Goal: Book appointment/travel/reservation

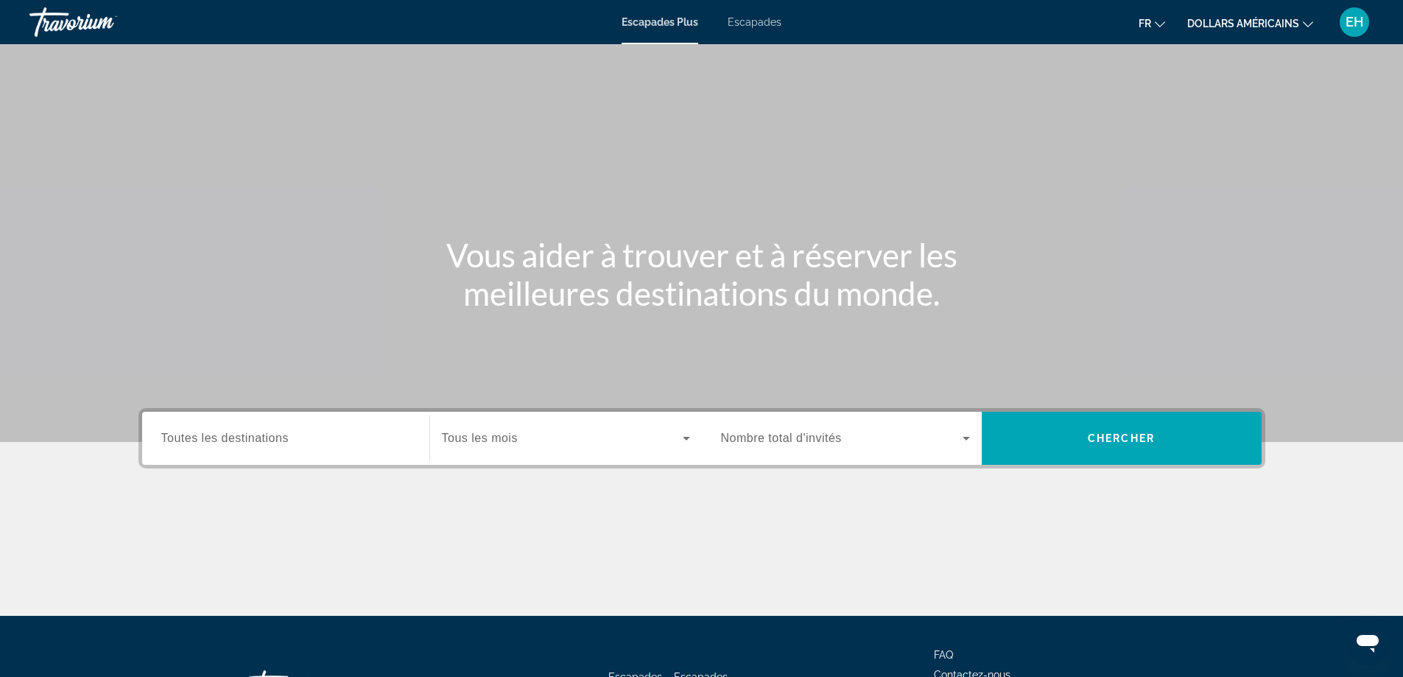
click at [270, 433] on span "Toutes les destinations" at bounding box center [224, 438] width 127 height 13
click at [270, 433] on input "Destination Toutes les destinations" at bounding box center [285, 439] width 249 height 18
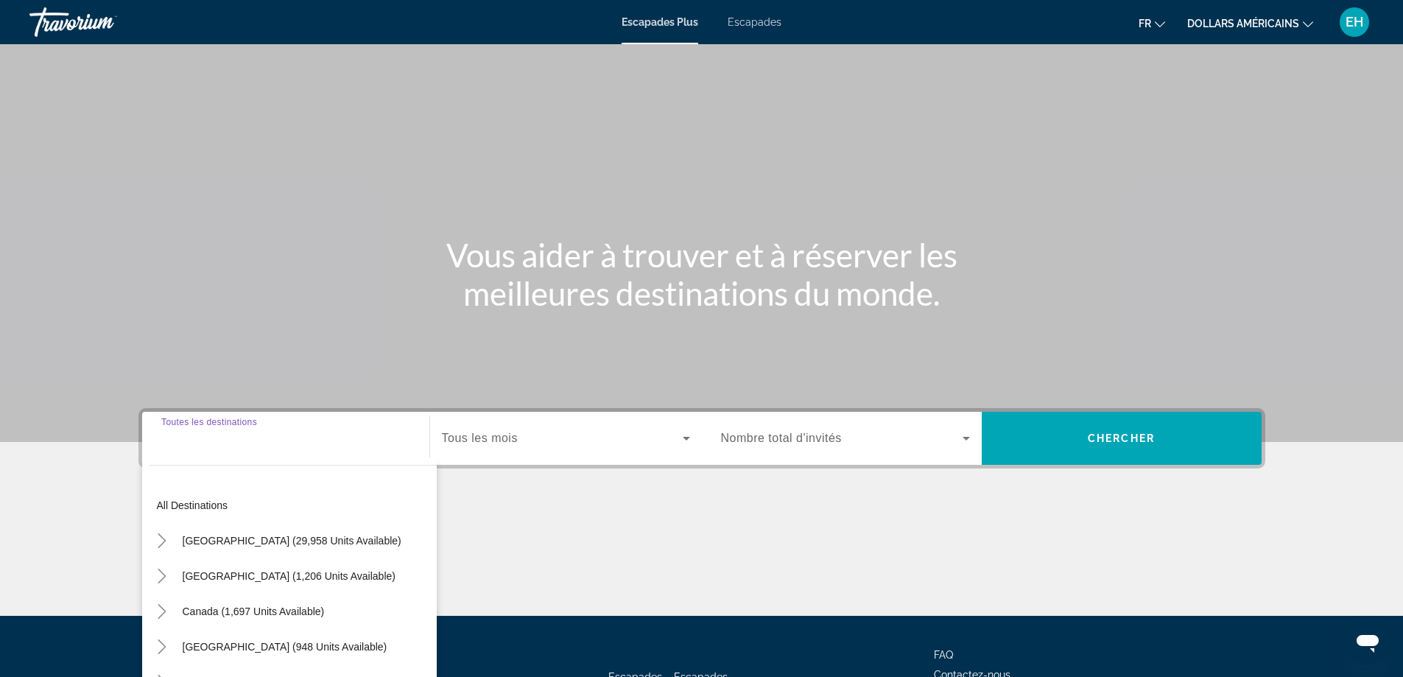
scroll to position [119, 0]
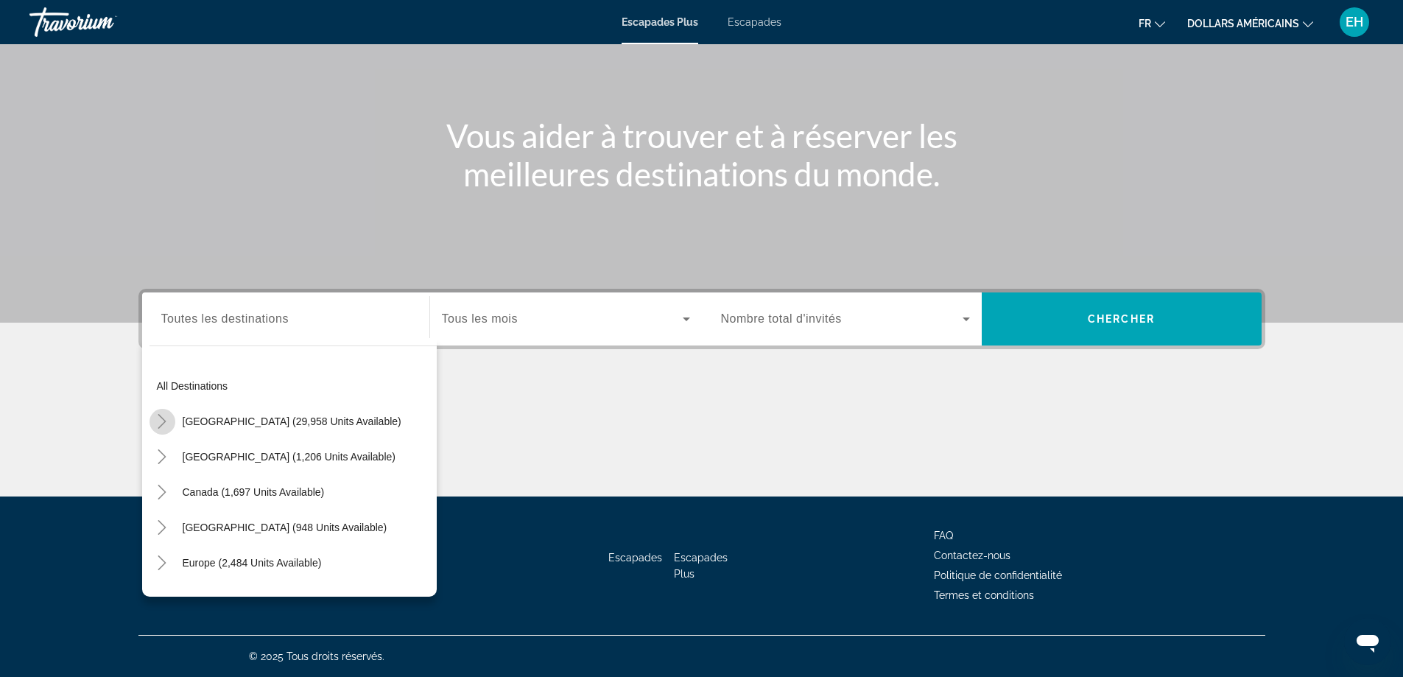
click at [163, 422] on icon "Toggle United States (29,958 units available)" at bounding box center [162, 421] width 15 height 15
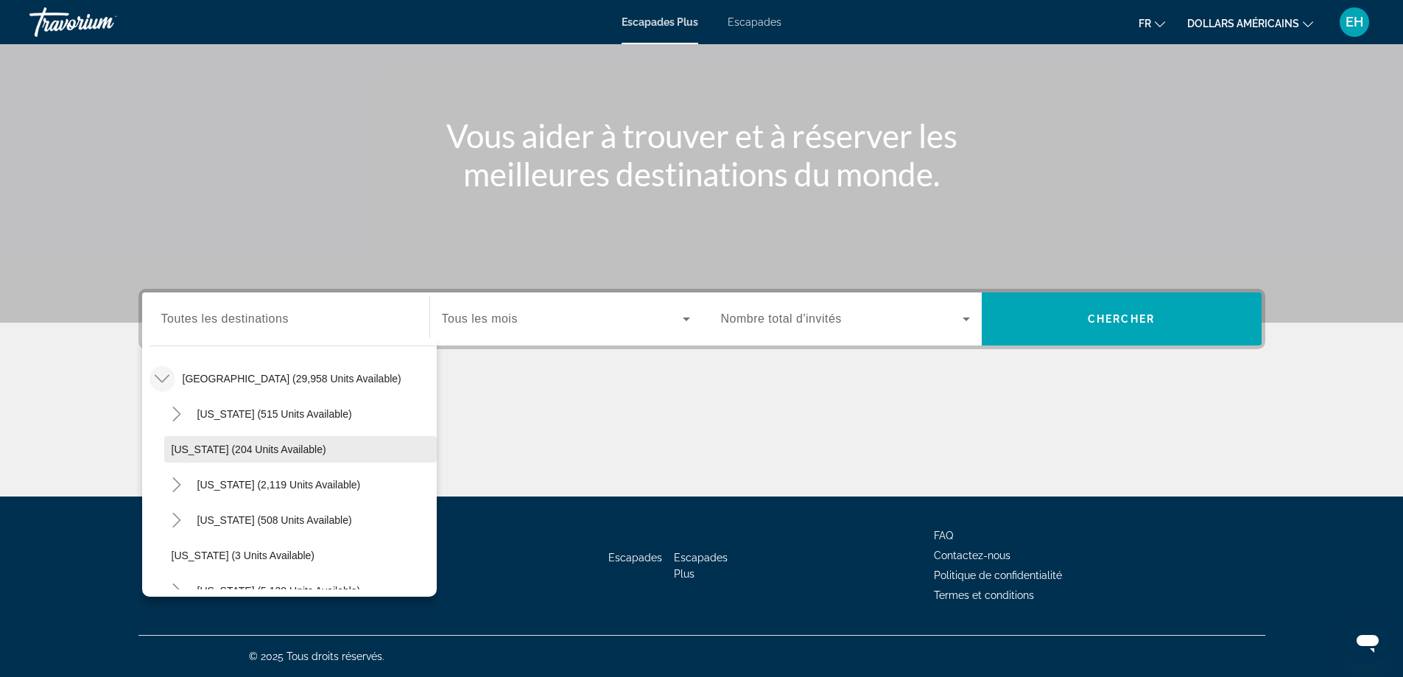
scroll to position [116, 0]
click at [175, 413] on icon "Toggle California (2,119 units available)" at bounding box center [176, 411] width 15 height 15
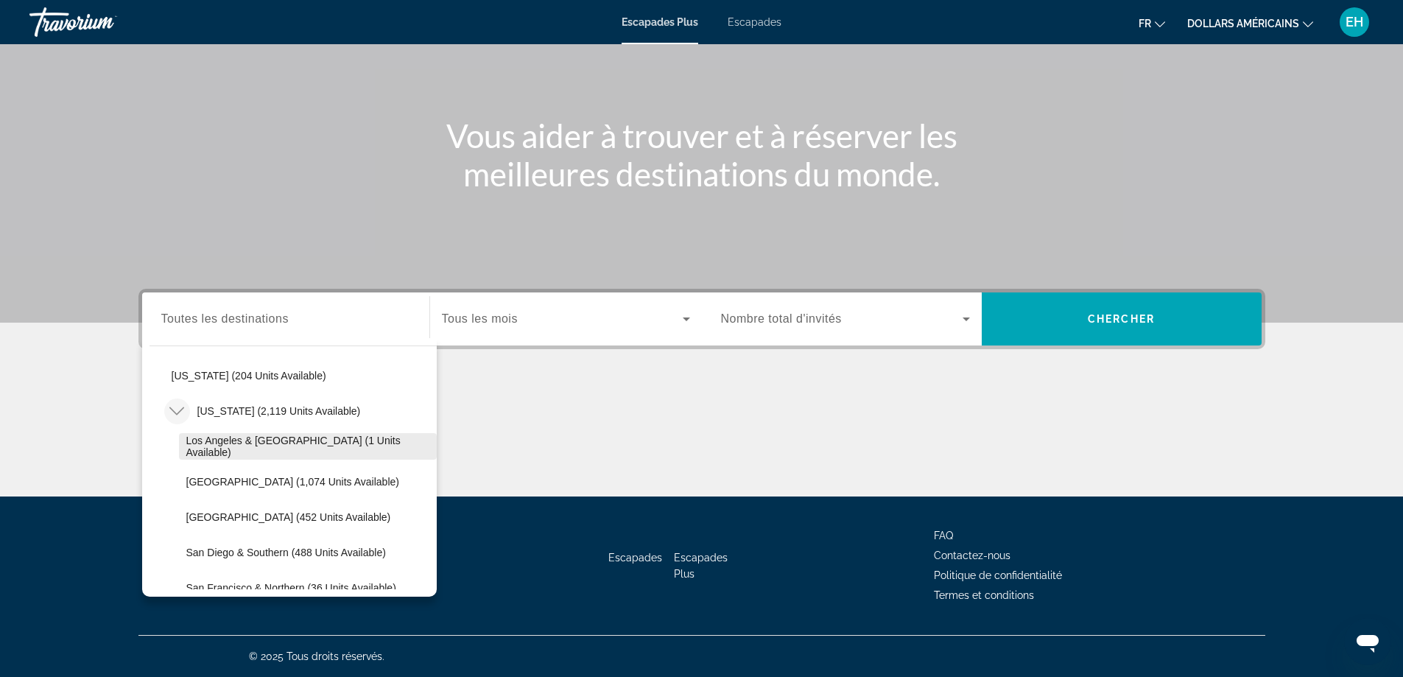
click at [246, 446] on span "Los Angeles & Anaheim (1 units available)" at bounding box center [307, 447] width 243 height 24
type input "**********"
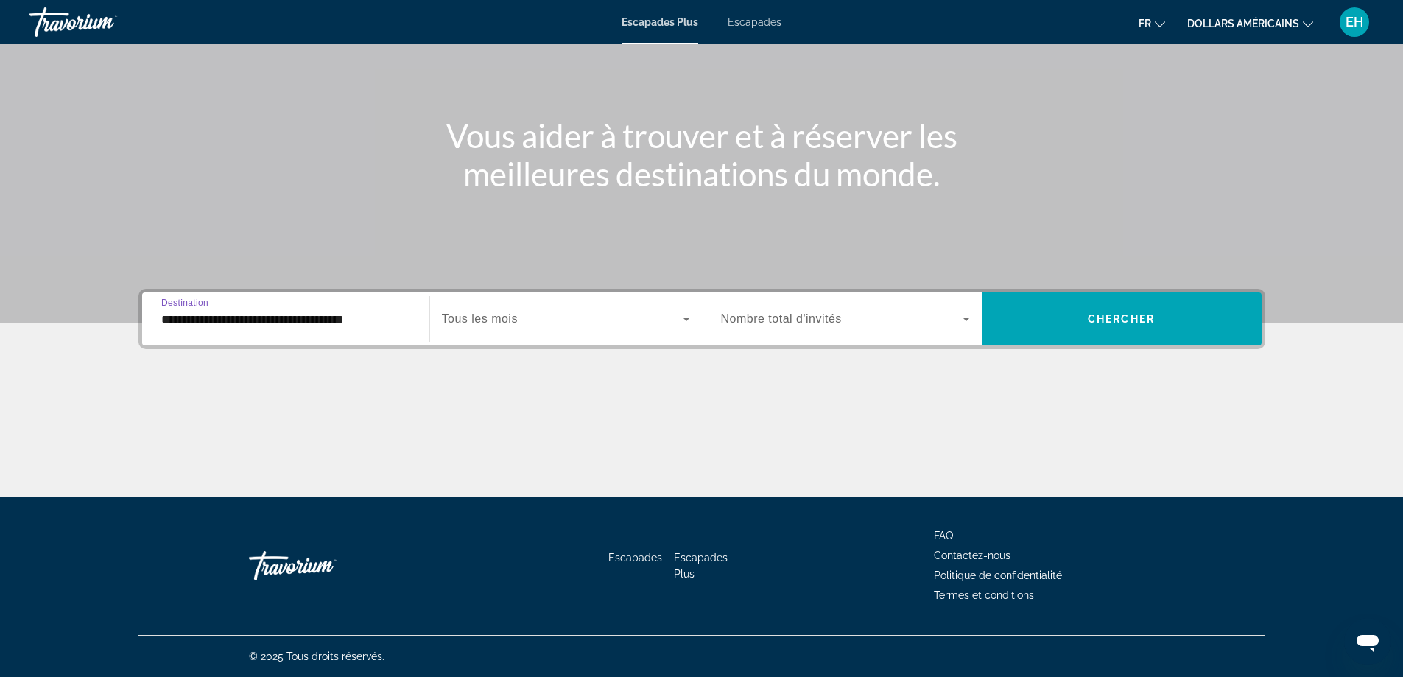
click at [690, 323] on icon "Widget de recherche" at bounding box center [687, 319] width 18 height 18
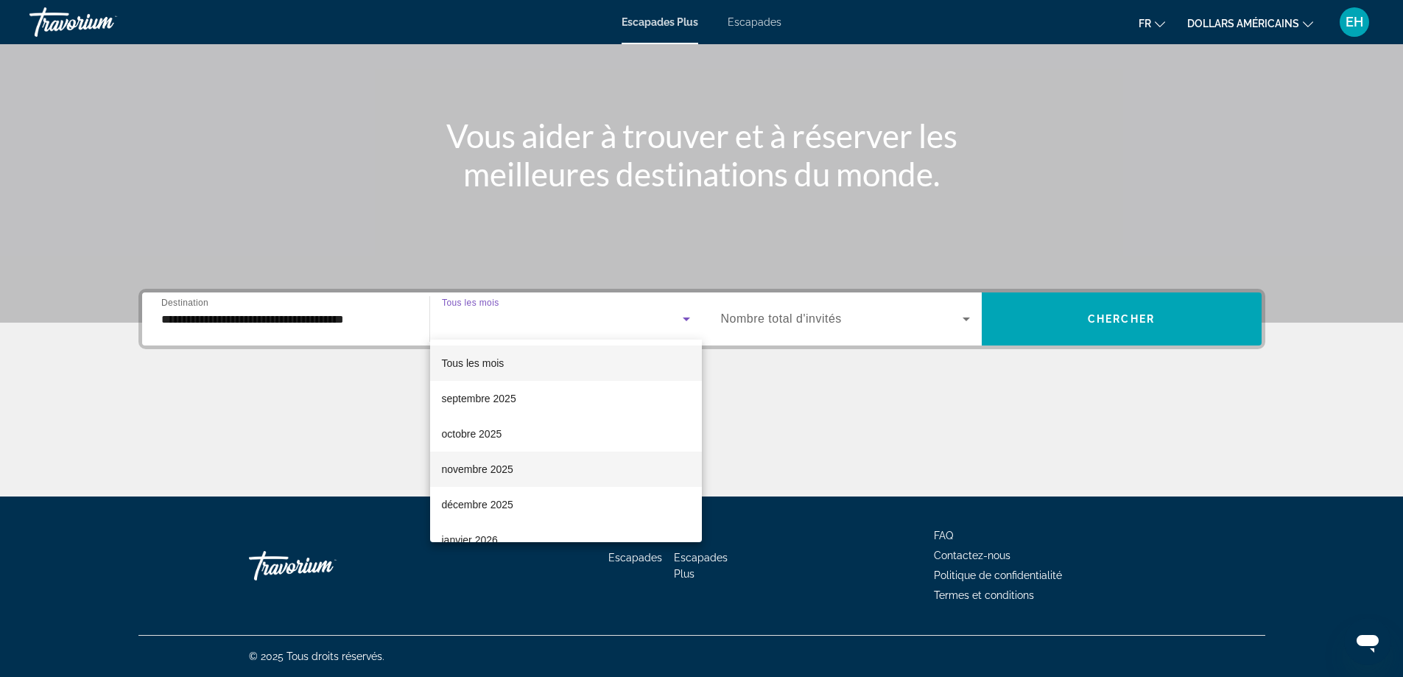
click at [491, 477] on span "novembre 2025" at bounding box center [477, 469] width 71 height 18
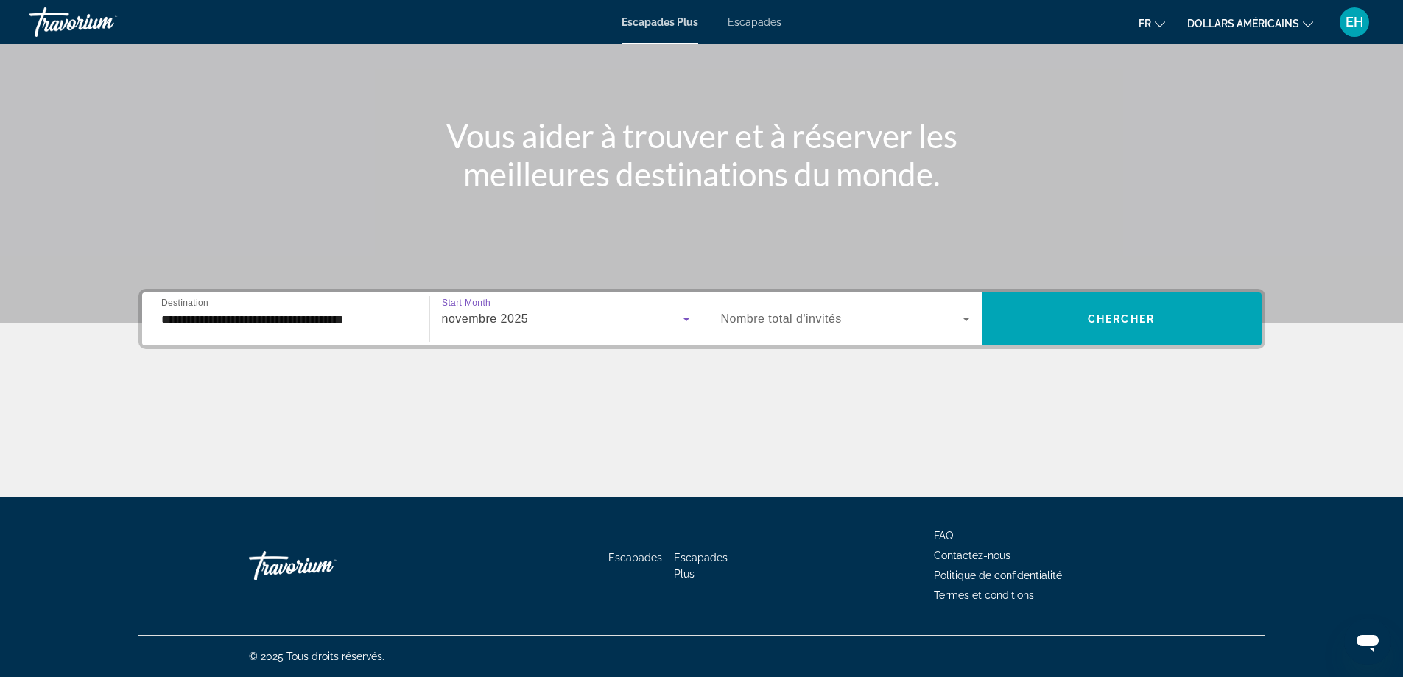
click at [964, 315] on icon "Widget de recherche" at bounding box center [967, 319] width 18 height 18
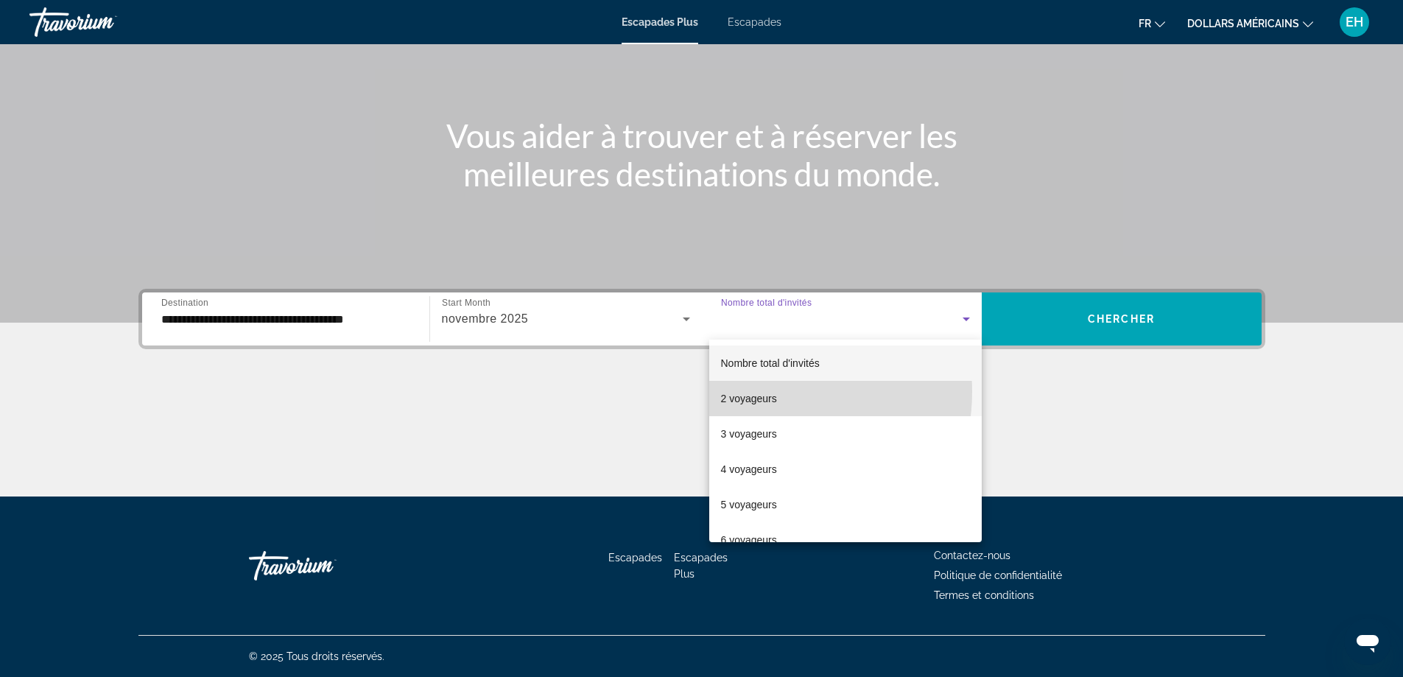
click at [776, 392] on span "2 voyageurs" at bounding box center [749, 399] width 56 height 18
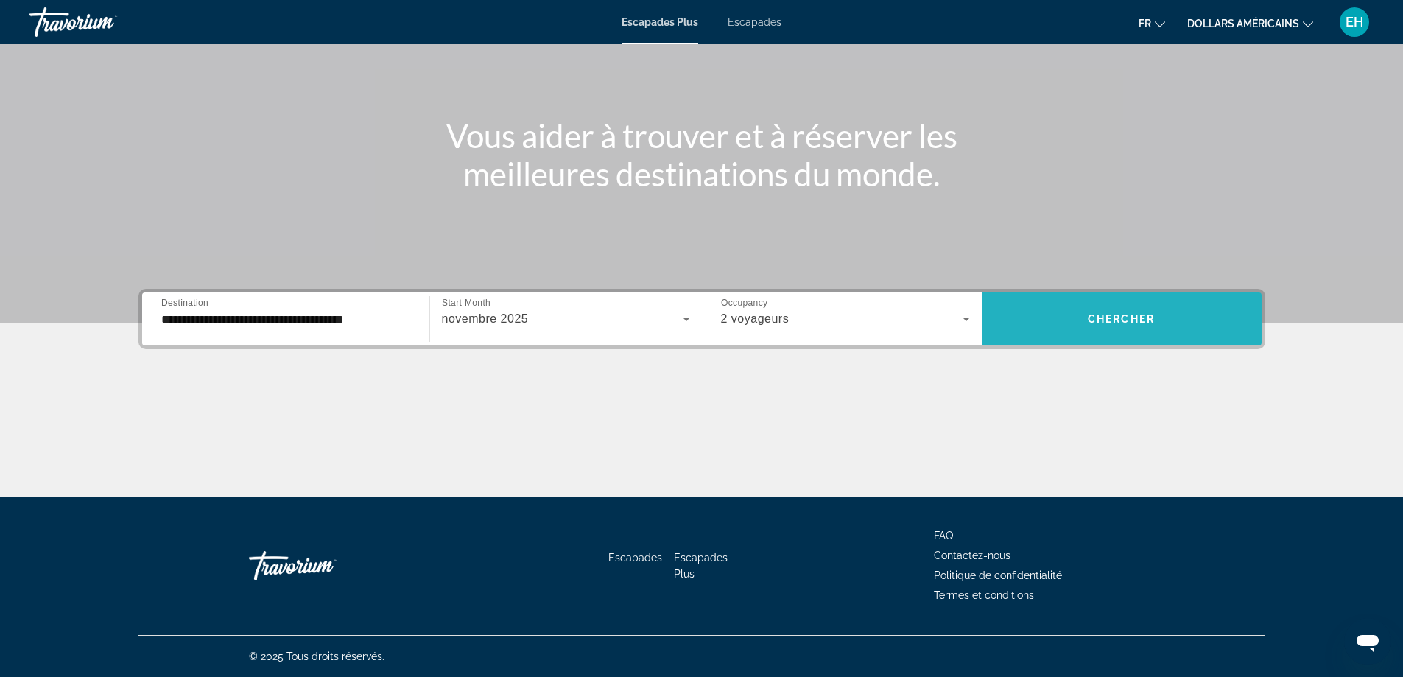
click at [1122, 323] on span "Chercher" at bounding box center [1121, 319] width 67 height 12
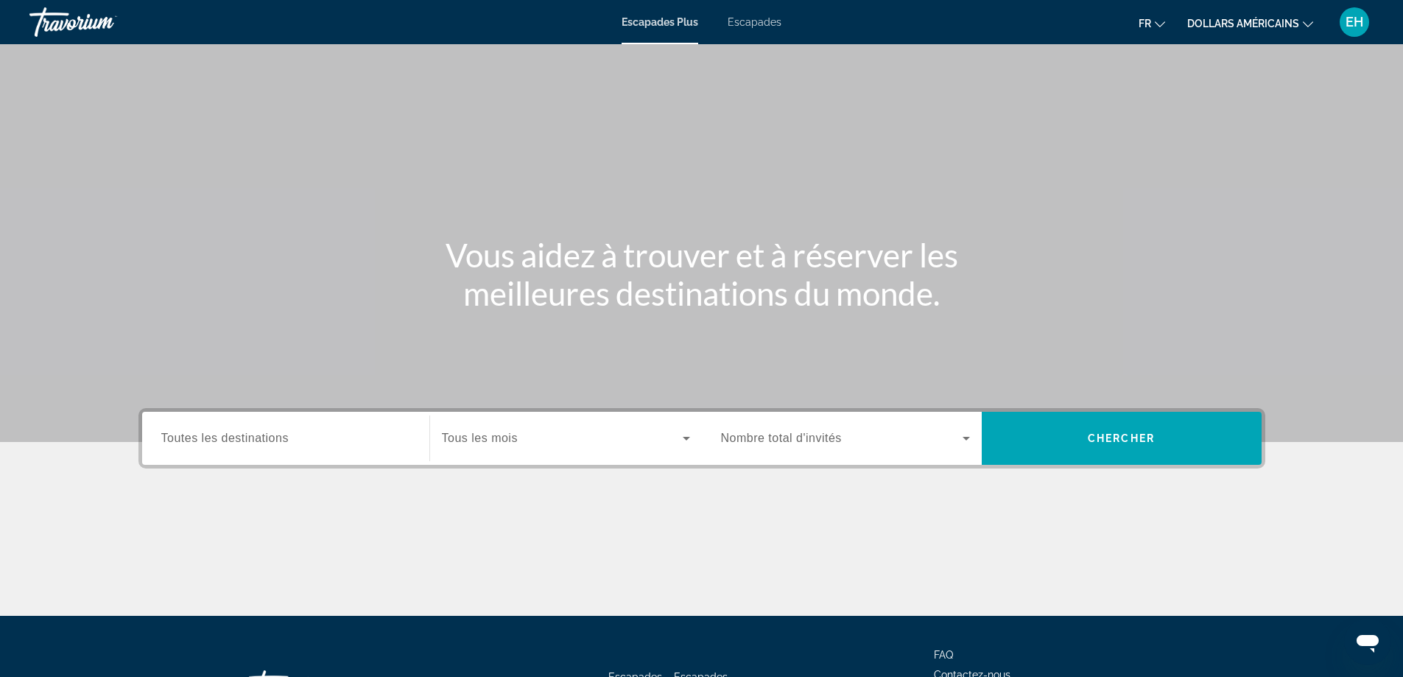
click at [968, 513] on div "Contenu principal" at bounding box center [701, 560] width 1127 height 110
click at [372, 443] on input "Destination Toutes les destinations" at bounding box center [285, 439] width 249 height 18
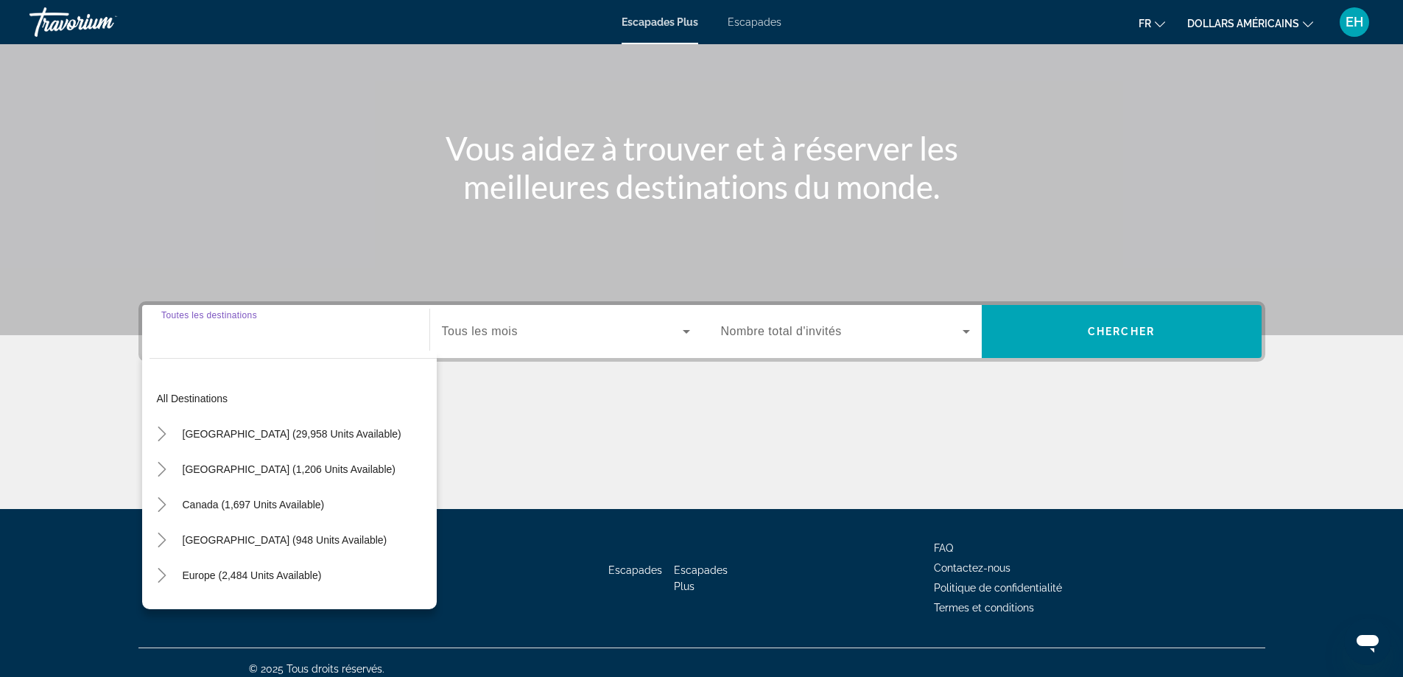
scroll to position [119, 0]
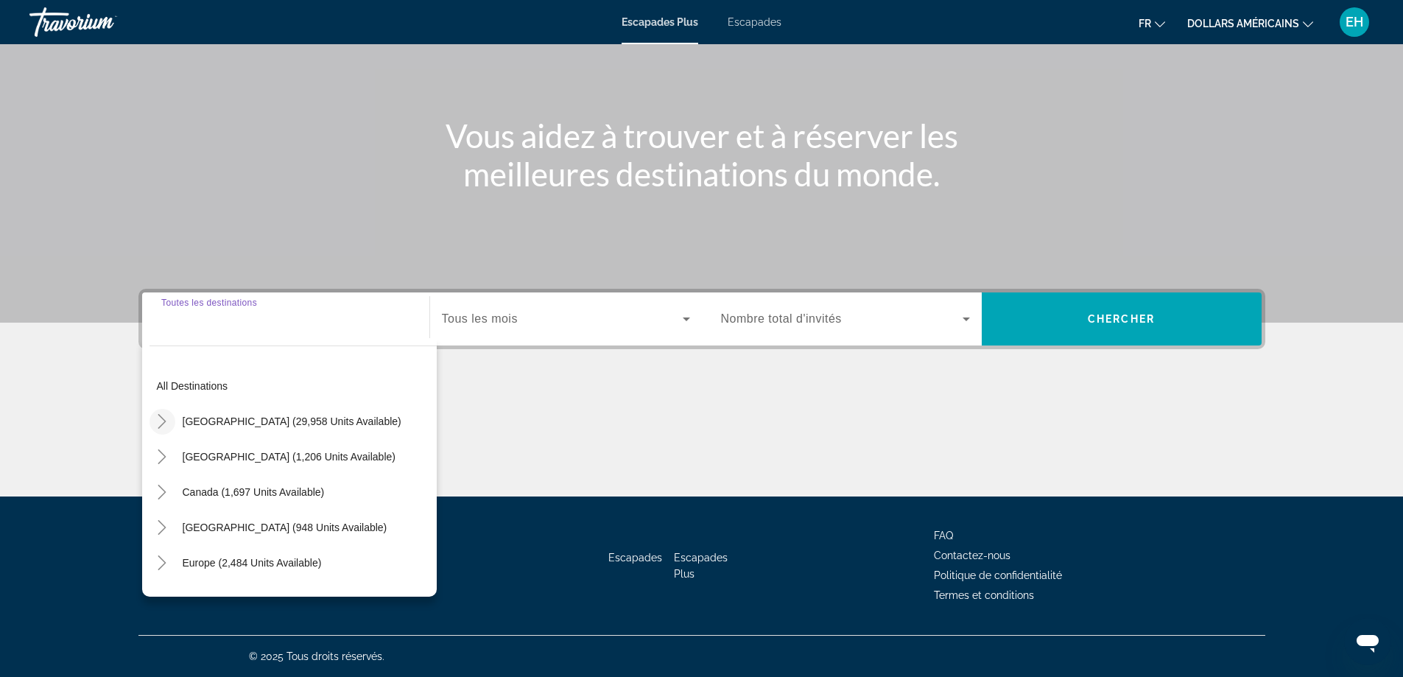
click at [162, 424] on icon "Toggle United States (29,958 units available)" at bounding box center [162, 421] width 15 height 15
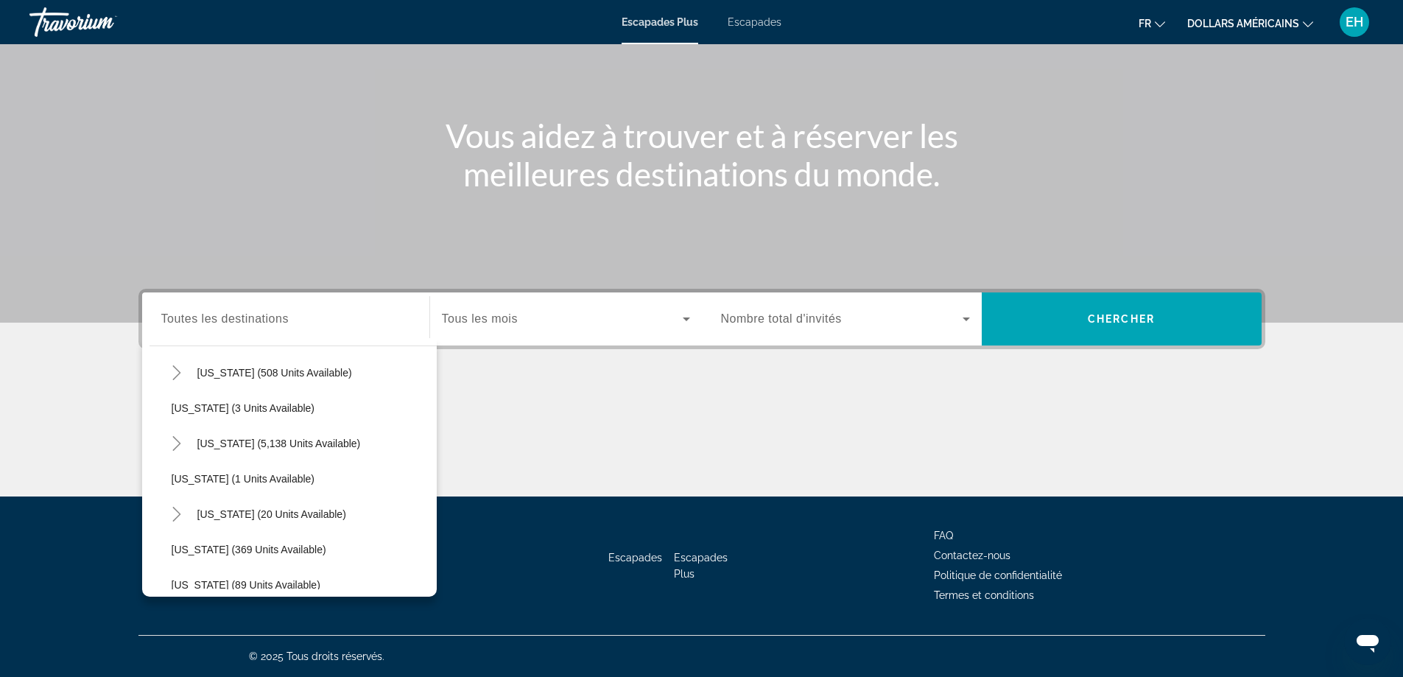
scroll to position [43, 0]
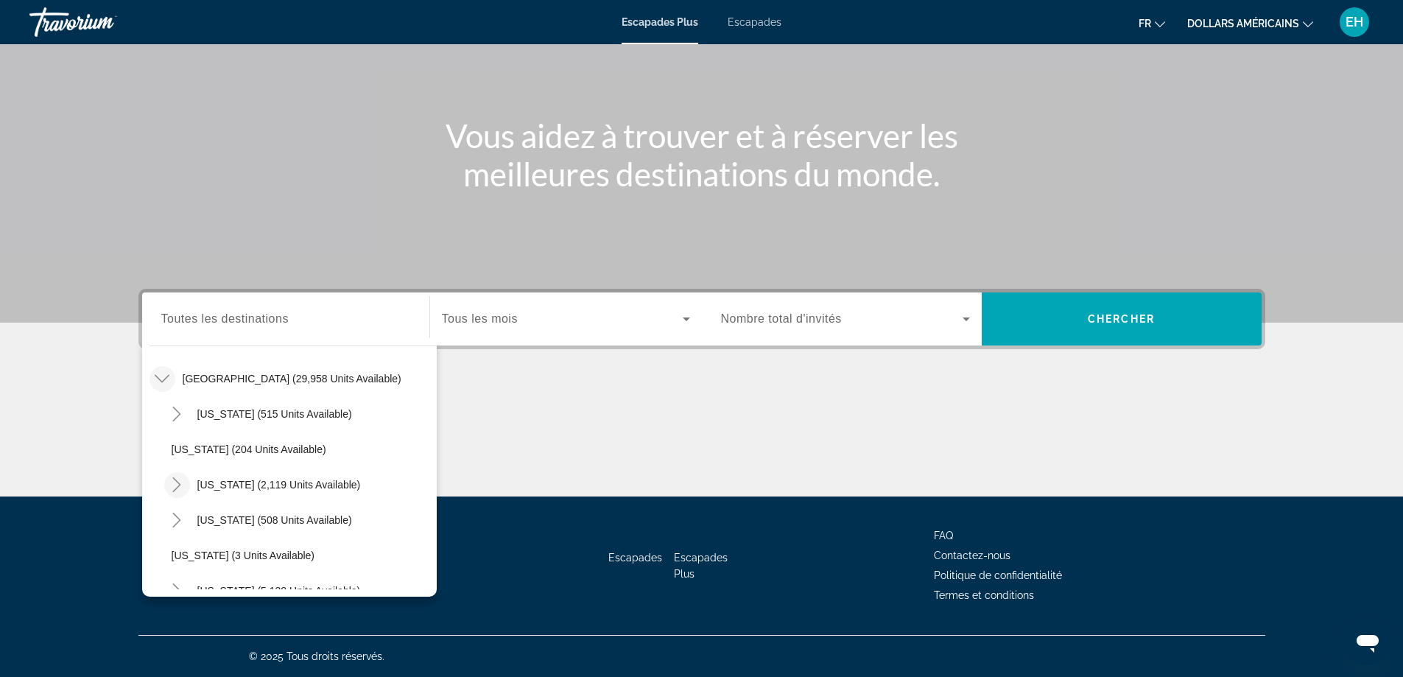
click at [173, 483] on icon "Toggle California (2,119 units available)" at bounding box center [176, 484] width 15 height 15
click at [222, 524] on span "Los Angeles & Anaheim (1 units available)" at bounding box center [307, 520] width 243 height 24
type input "**********"
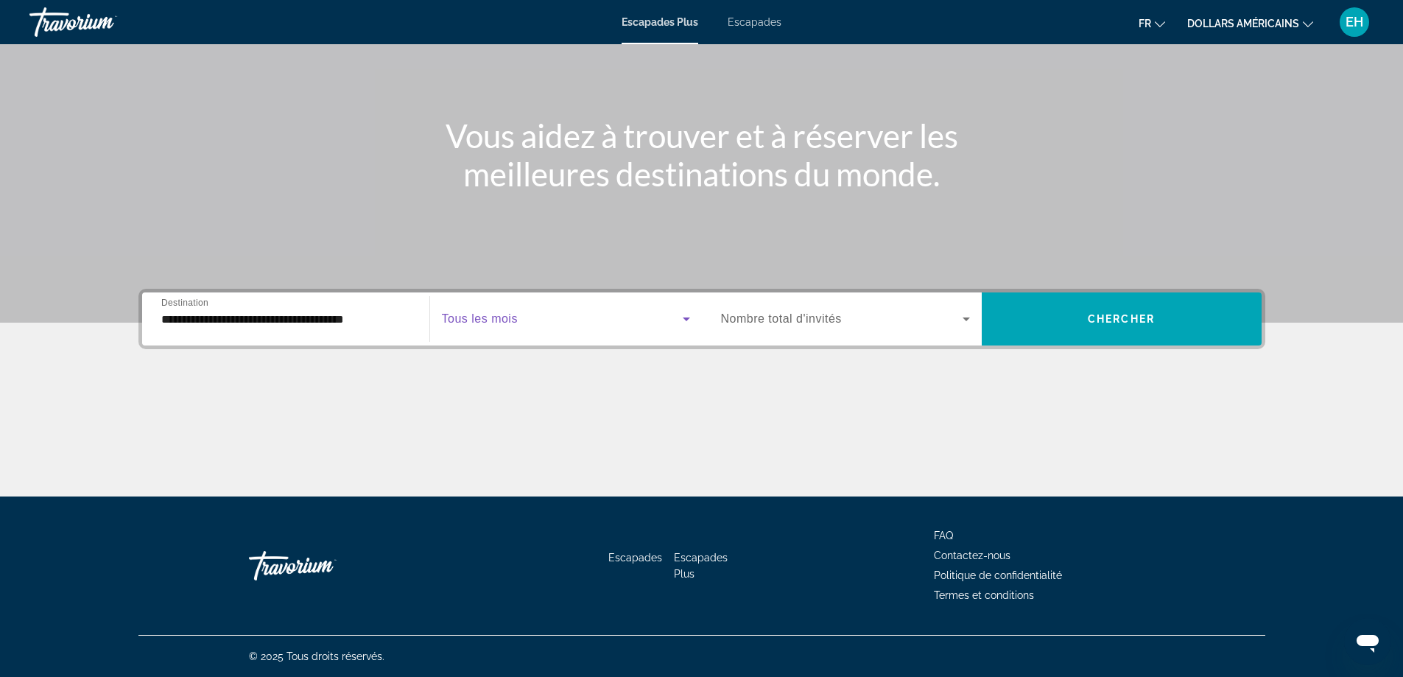
click at [588, 322] on span "Widget de recherche" at bounding box center [562, 319] width 241 height 18
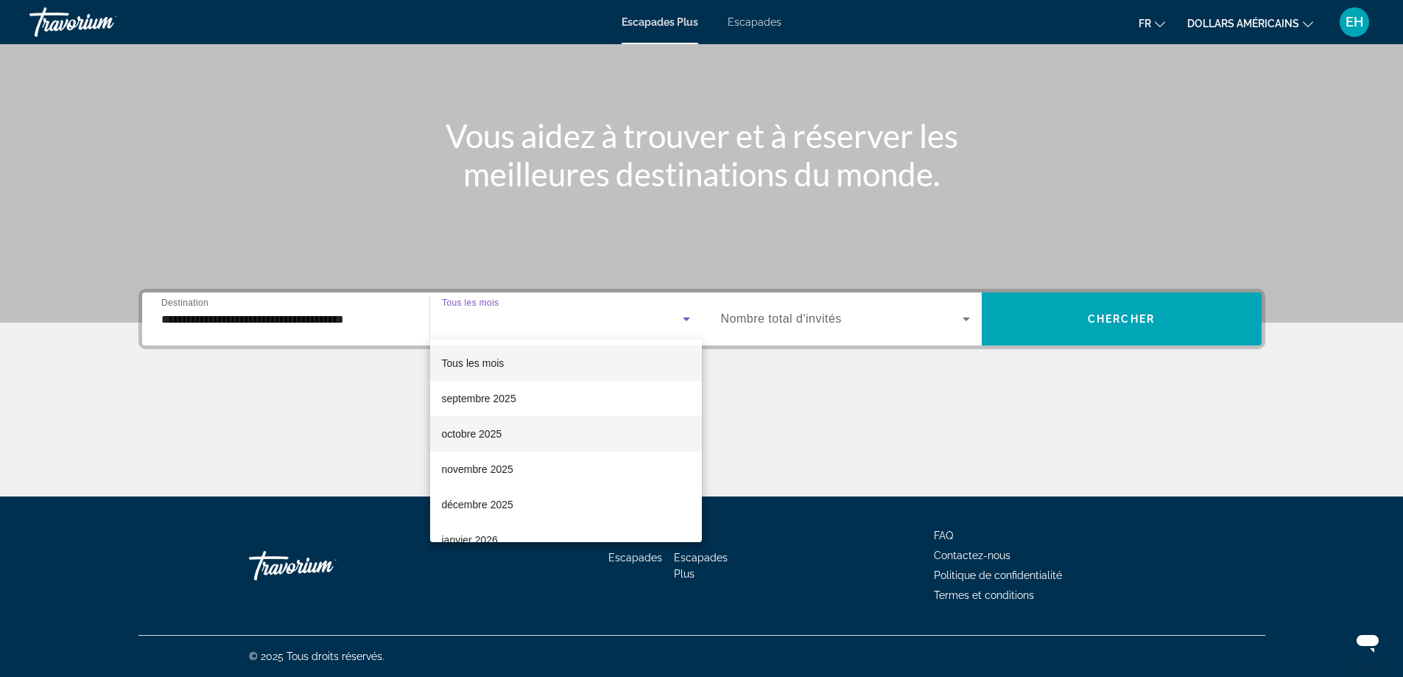
click at [523, 440] on mat-option "octobre 2025" at bounding box center [566, 433] width 272 height 35
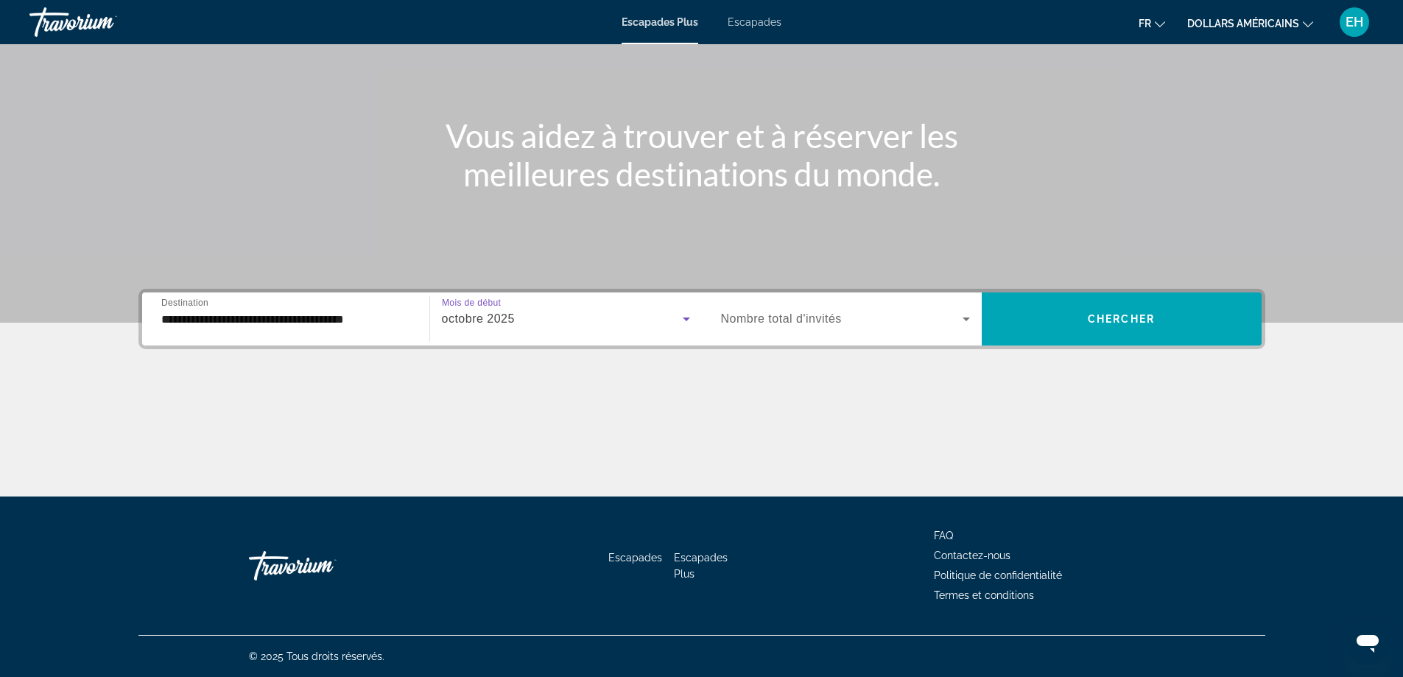
click at [788, 318] on font "Nombre total d'invités" at bounding box center [781, 318] width 121 height 13
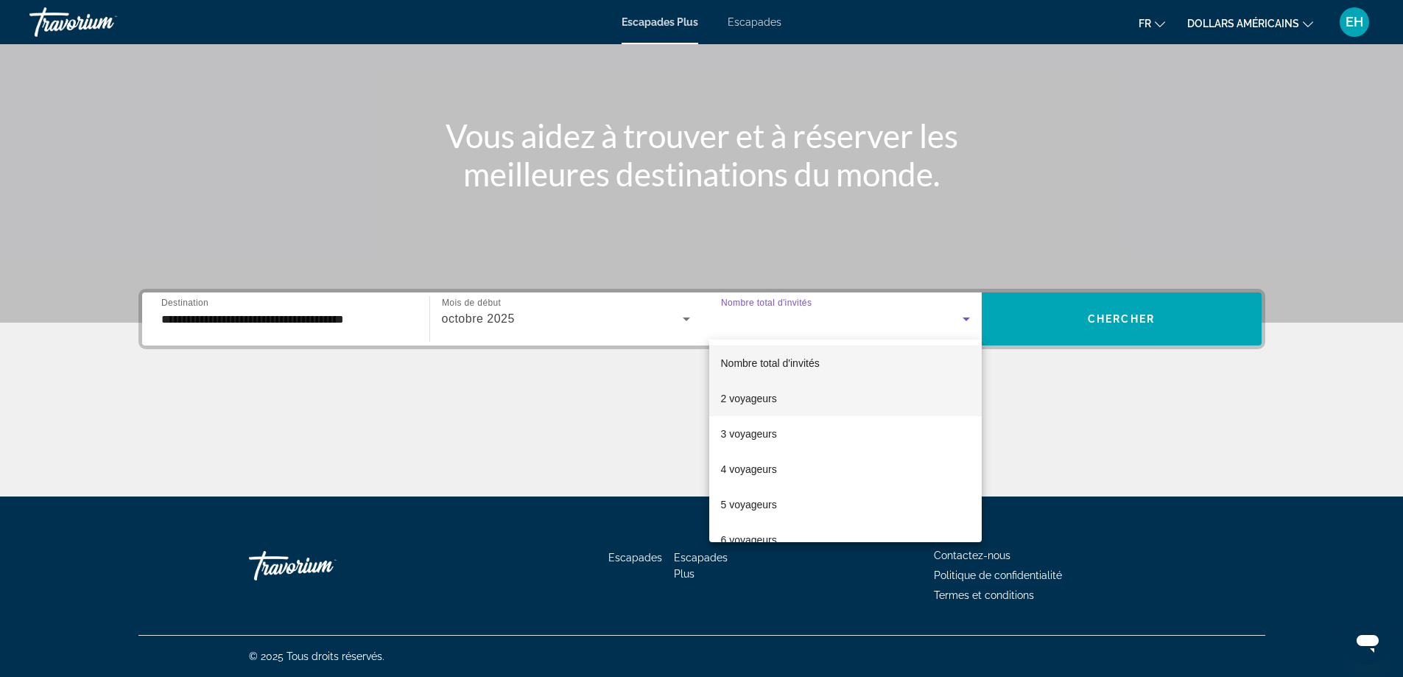
click at [746, 401] on font "2 voyageurs" at bounding box center [749, 399] width 56 height 12
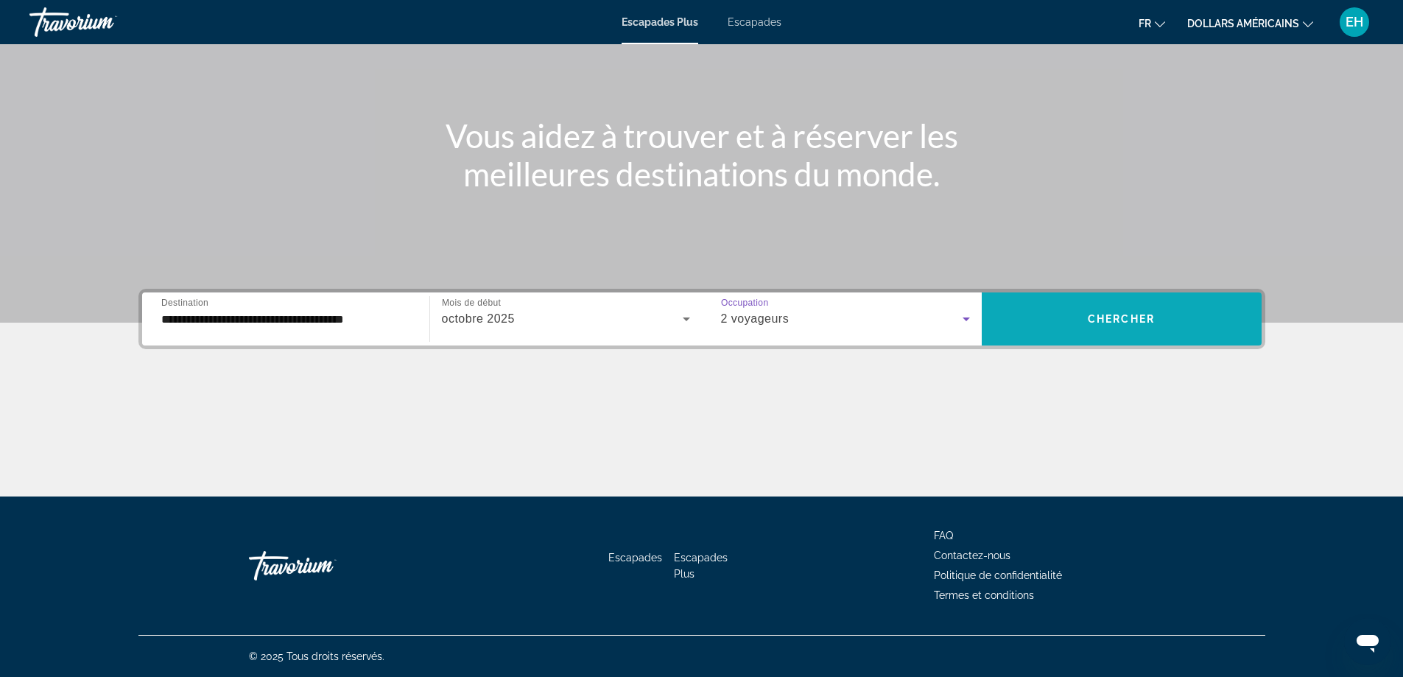
click at [1088, 319] on button "Chercher" at bounding box center [1122, 318] width 280 height 53
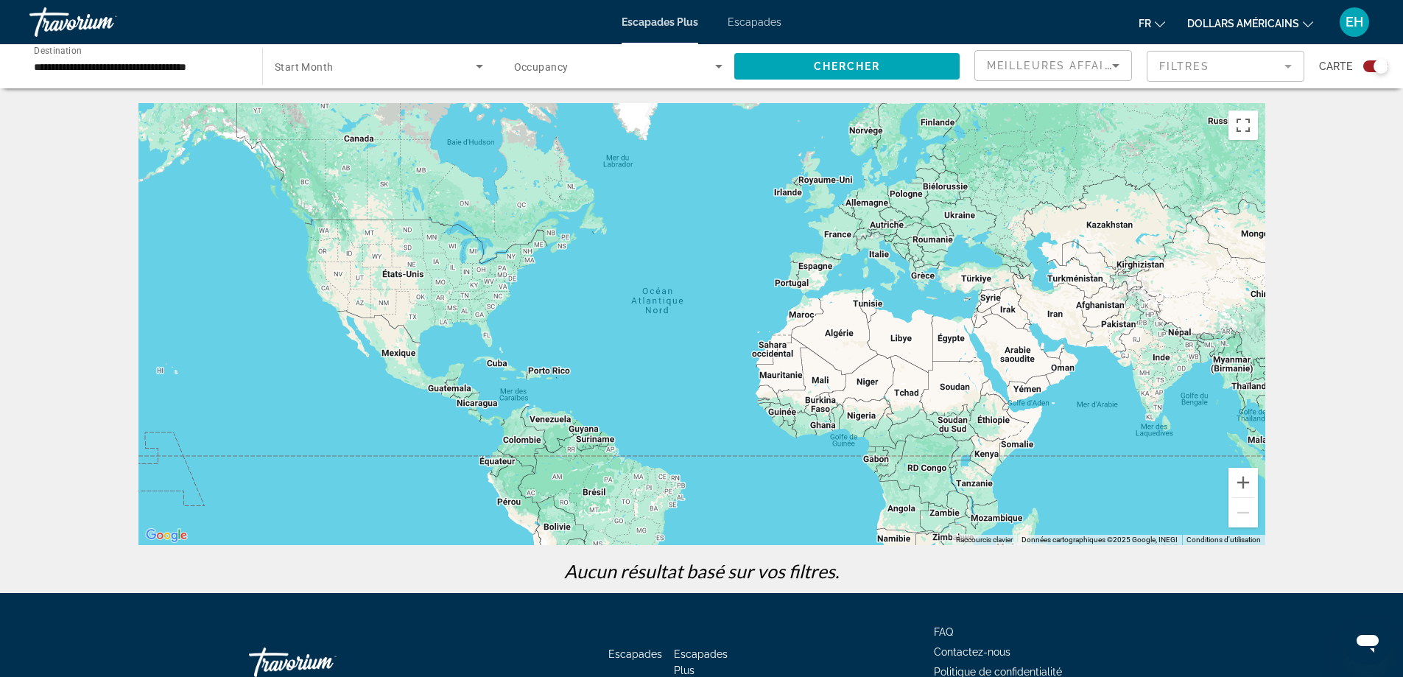
click at [191, 64] on input "**********" at bounding box center [138, 67] width 209 height 18
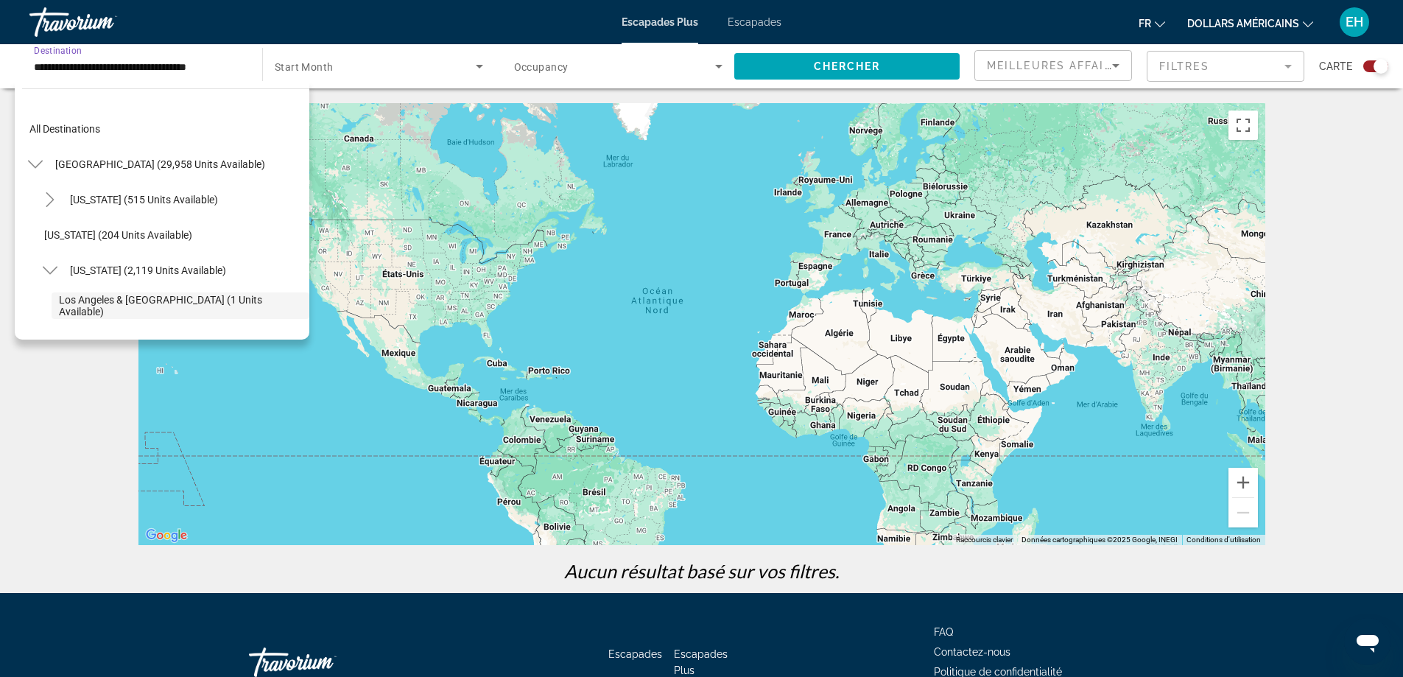
scroll to position [88, 0]
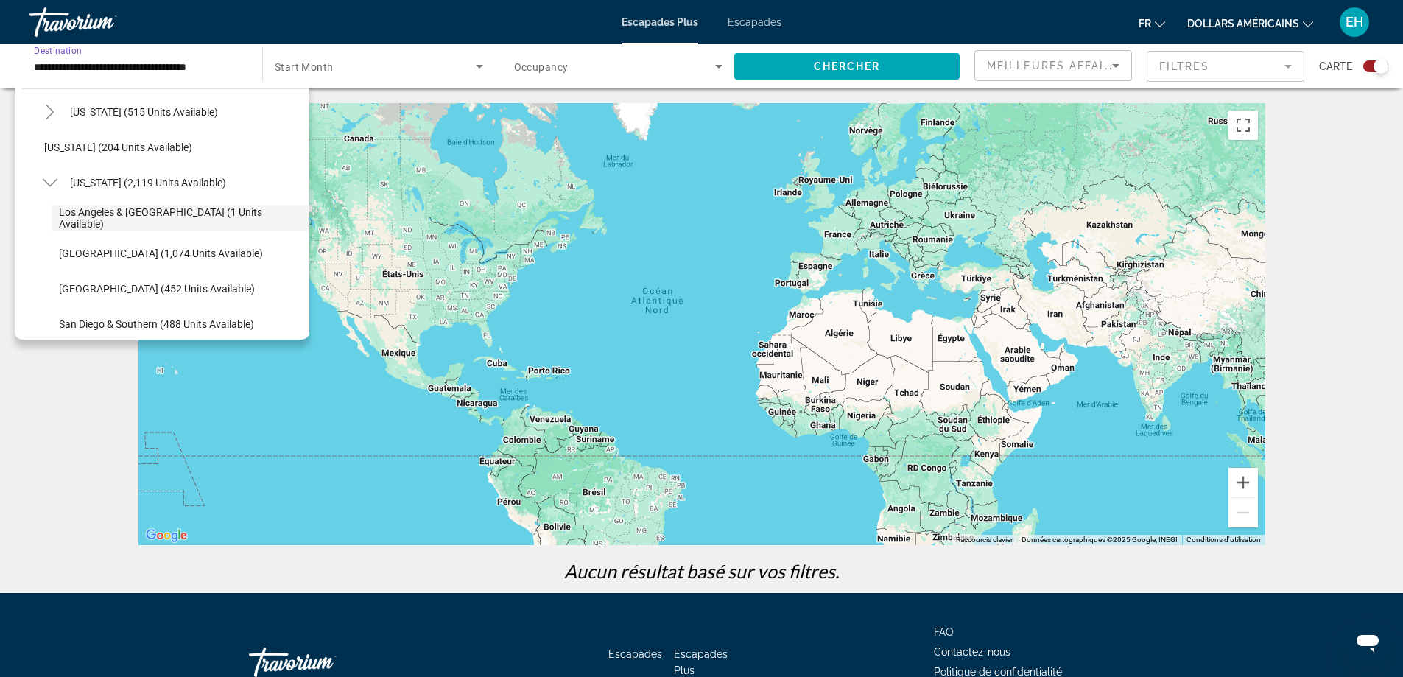
click at [709, 298] on div "Contenu principal" at bounding box center [701, 324] width 1127 height 442
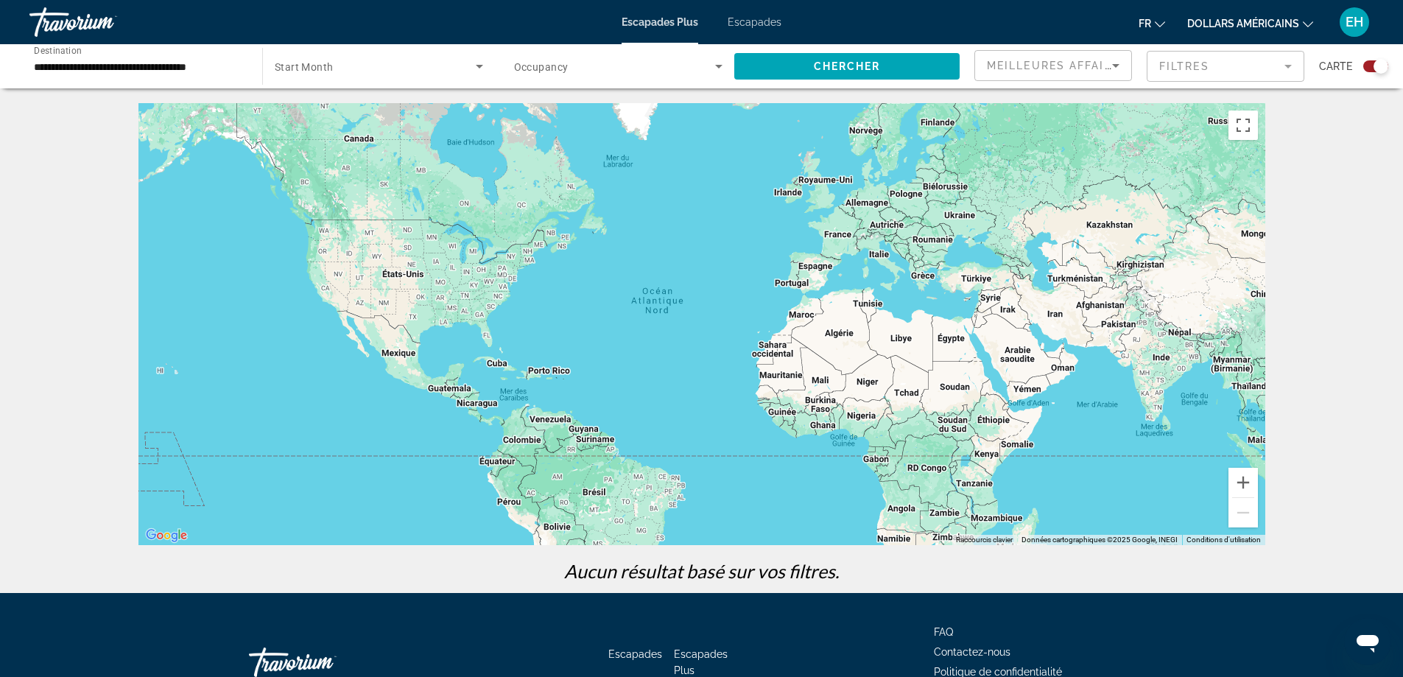
click at [244, 66] on div "**********" at bounding box center [138, 67] width 233 height 42
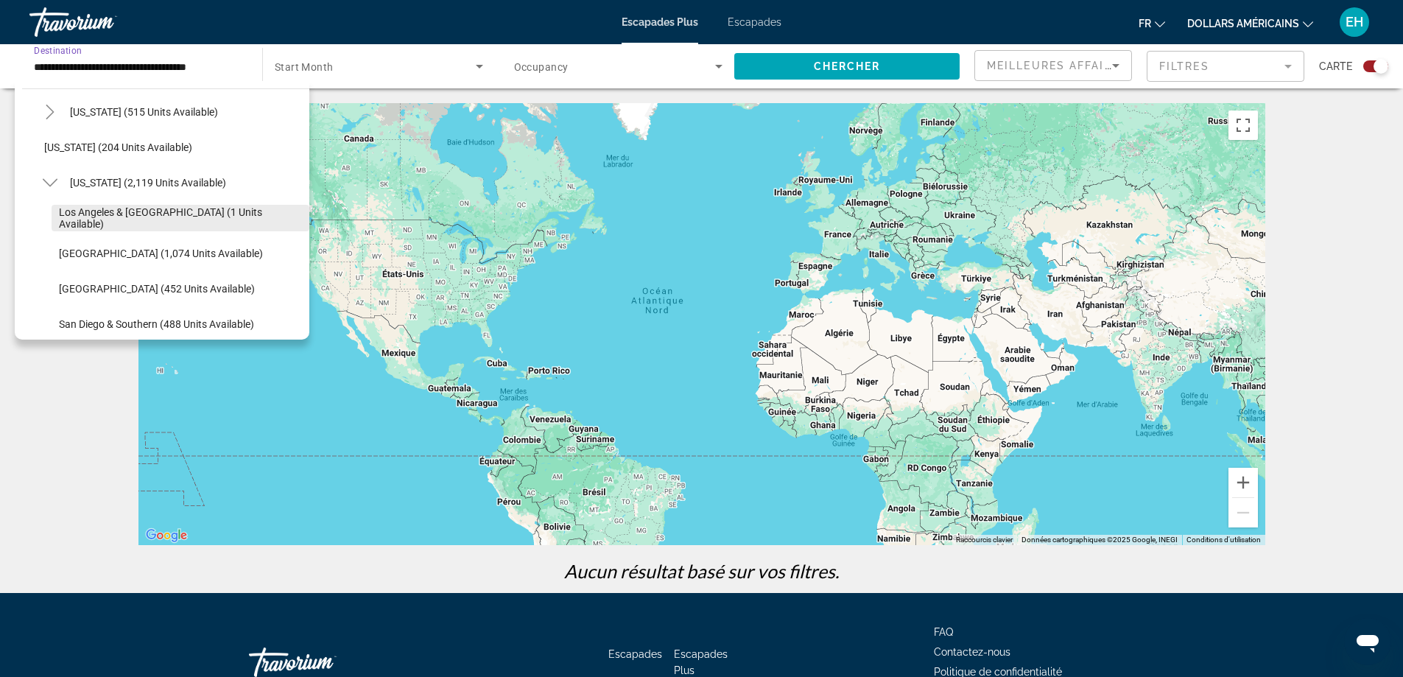
scroll to position [0, 0]
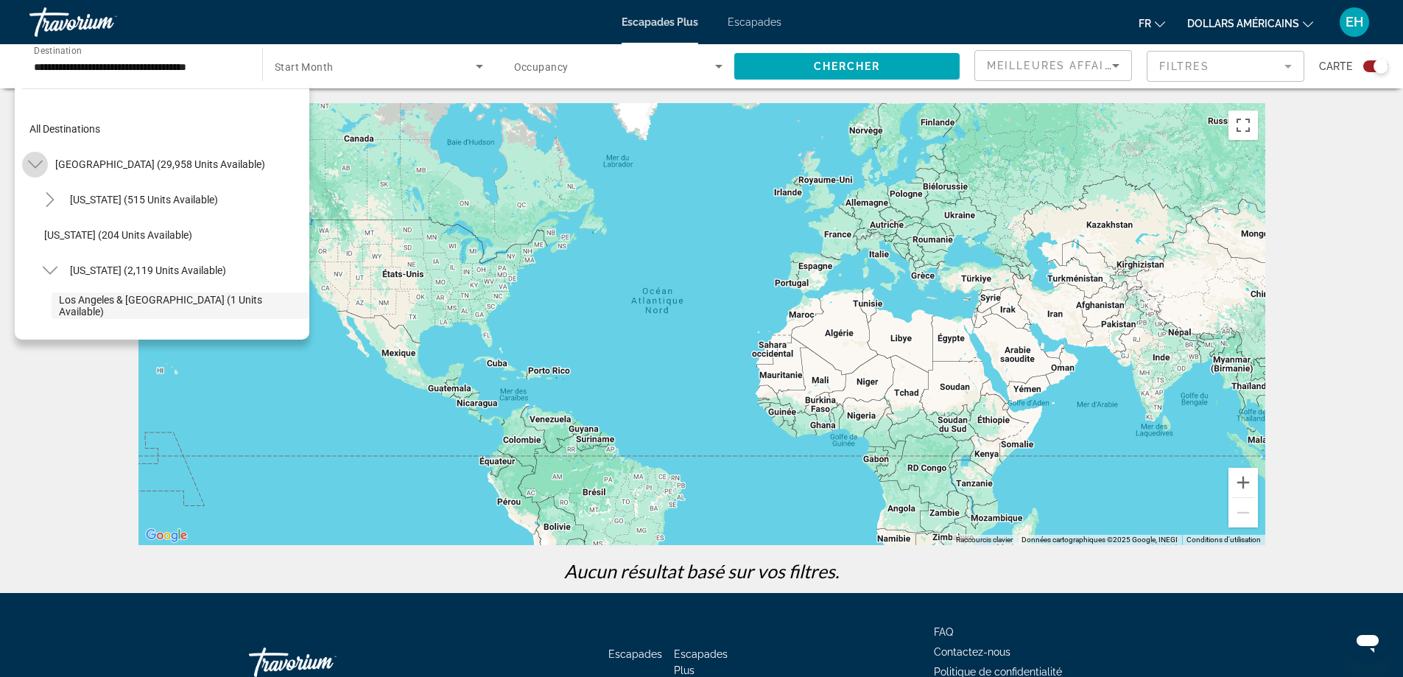
click at [37, 163] on icon "Toggle United States (29,958 units available)" at bounding box center [35, 164] width 15 height 15
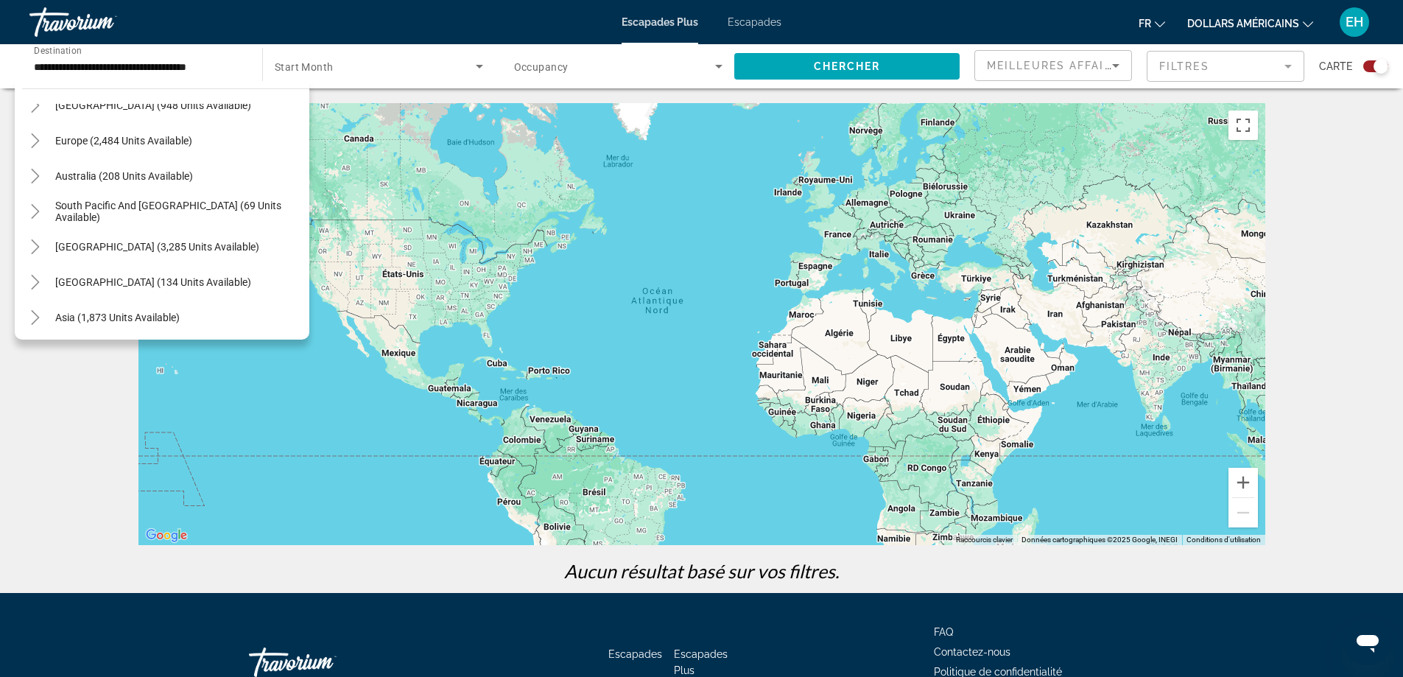
scroll to position [91, 0]
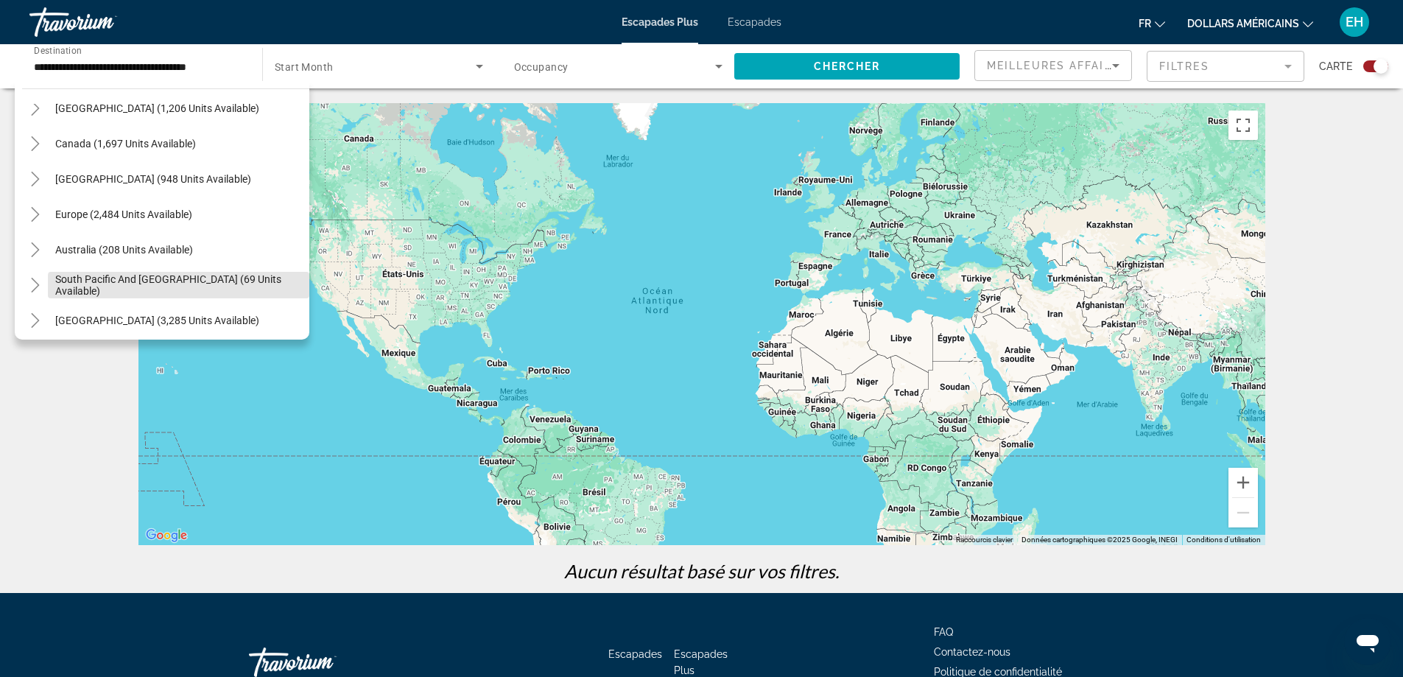
click at [225, 291] on span "Search widget" at bounding box center [179, 284] width 262 height 35
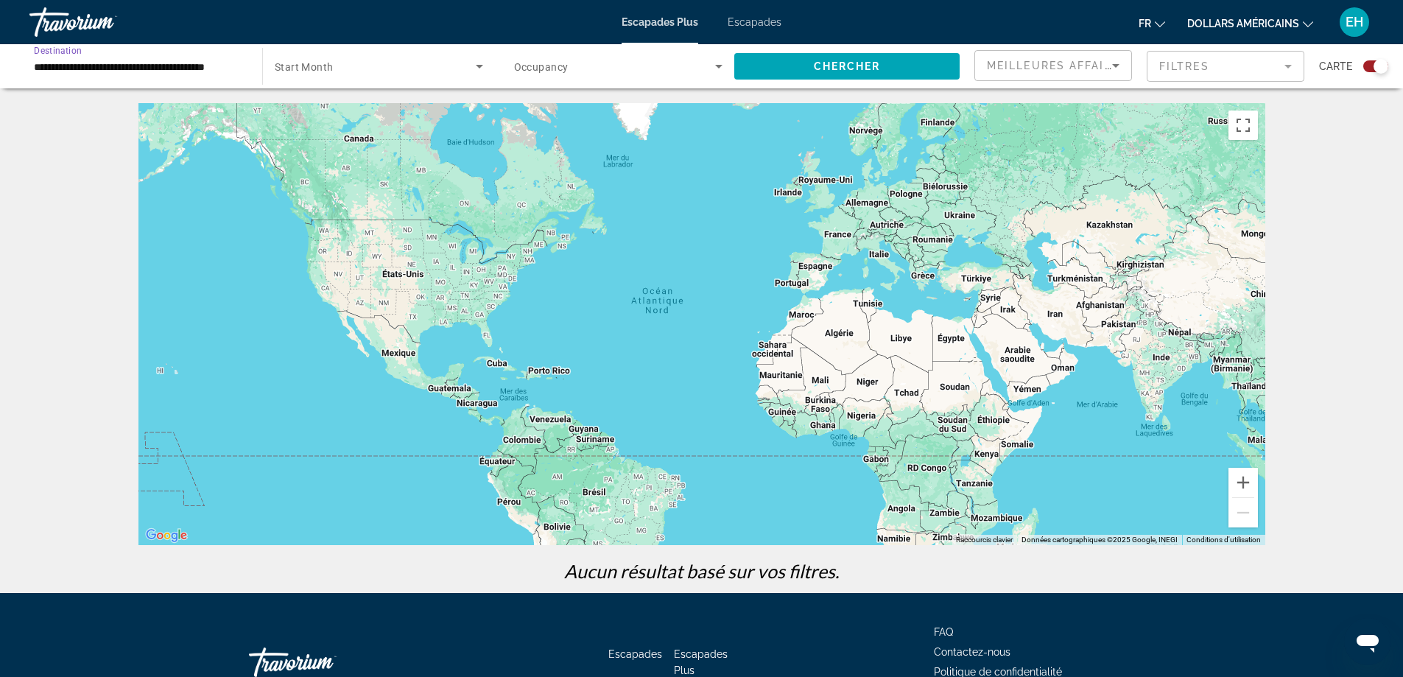
click at [172, 69] on input "**********" at bounding box center [138, 67] width 209 height 18
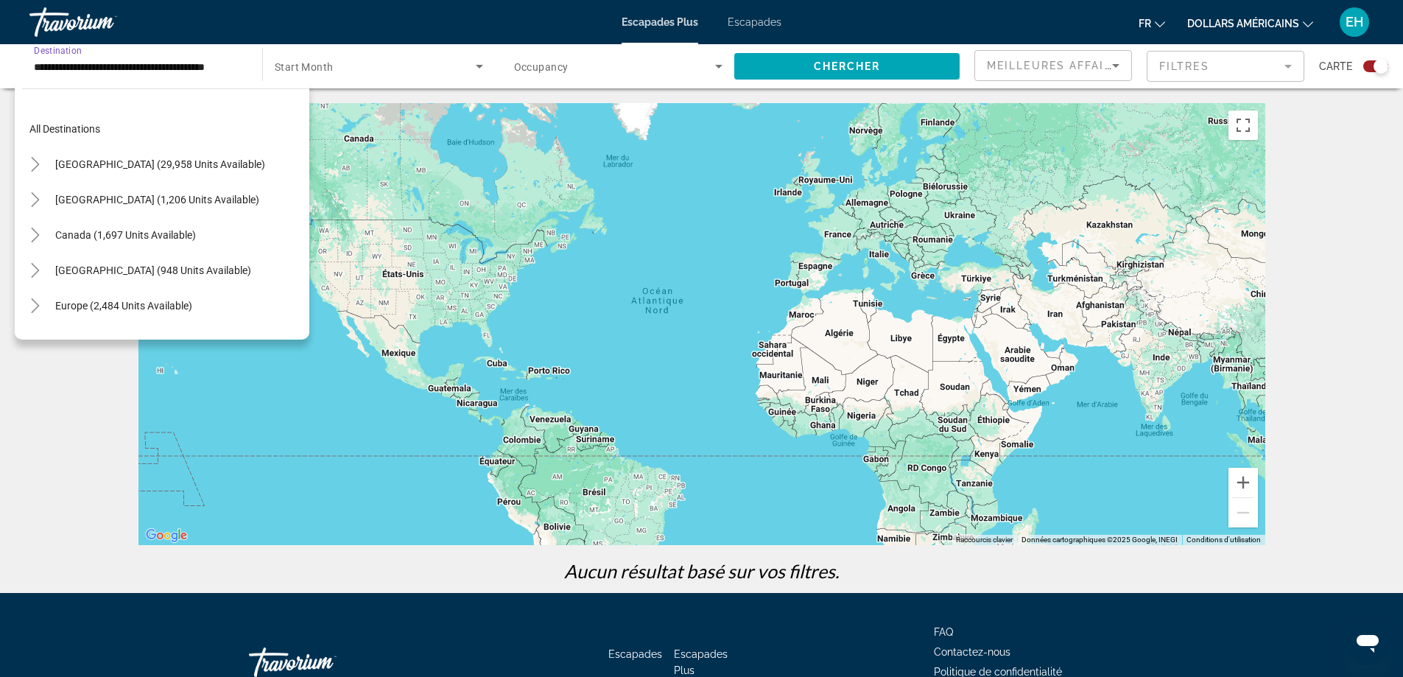
scroll to position [158, 0]
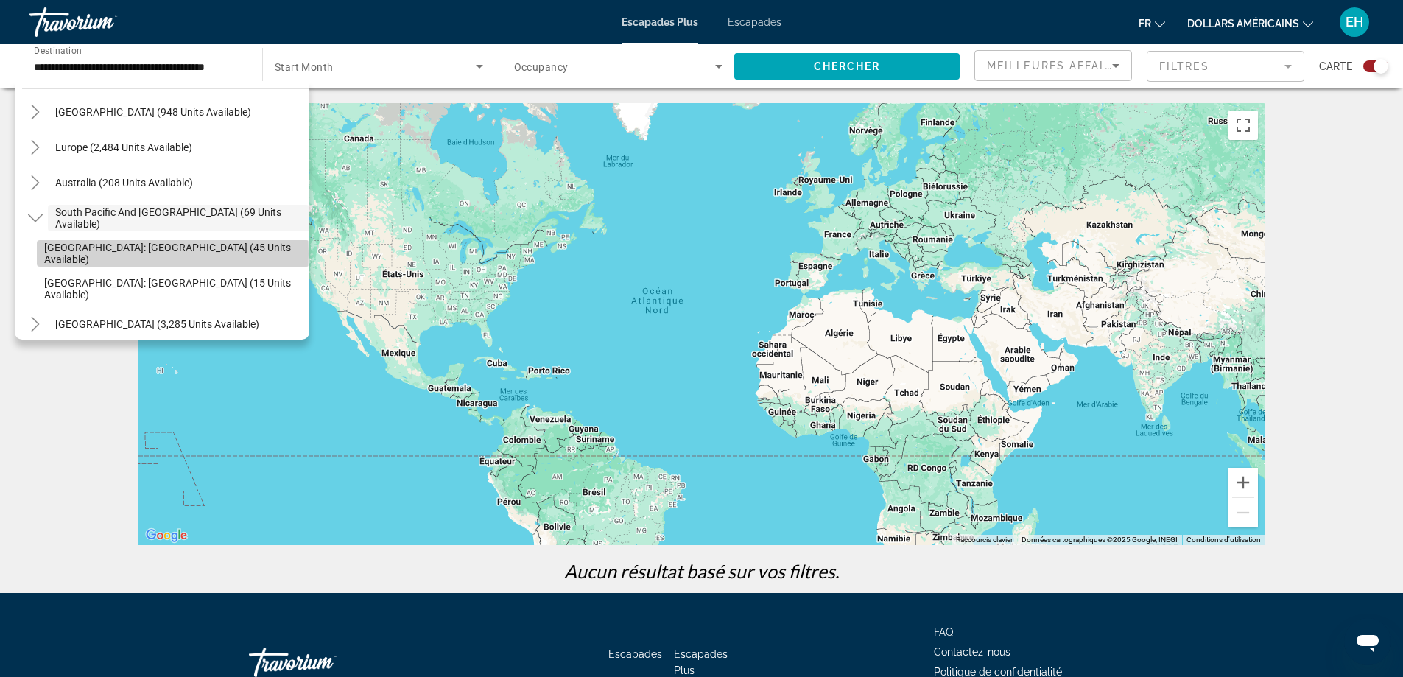
click at [172, 253] on span "[GEOGRAPHIC_DATA]: [GEOGRAPHIC_DATA] (45 units available)" at bounding box center [173, 254] width 258 height 24
type input "**********"
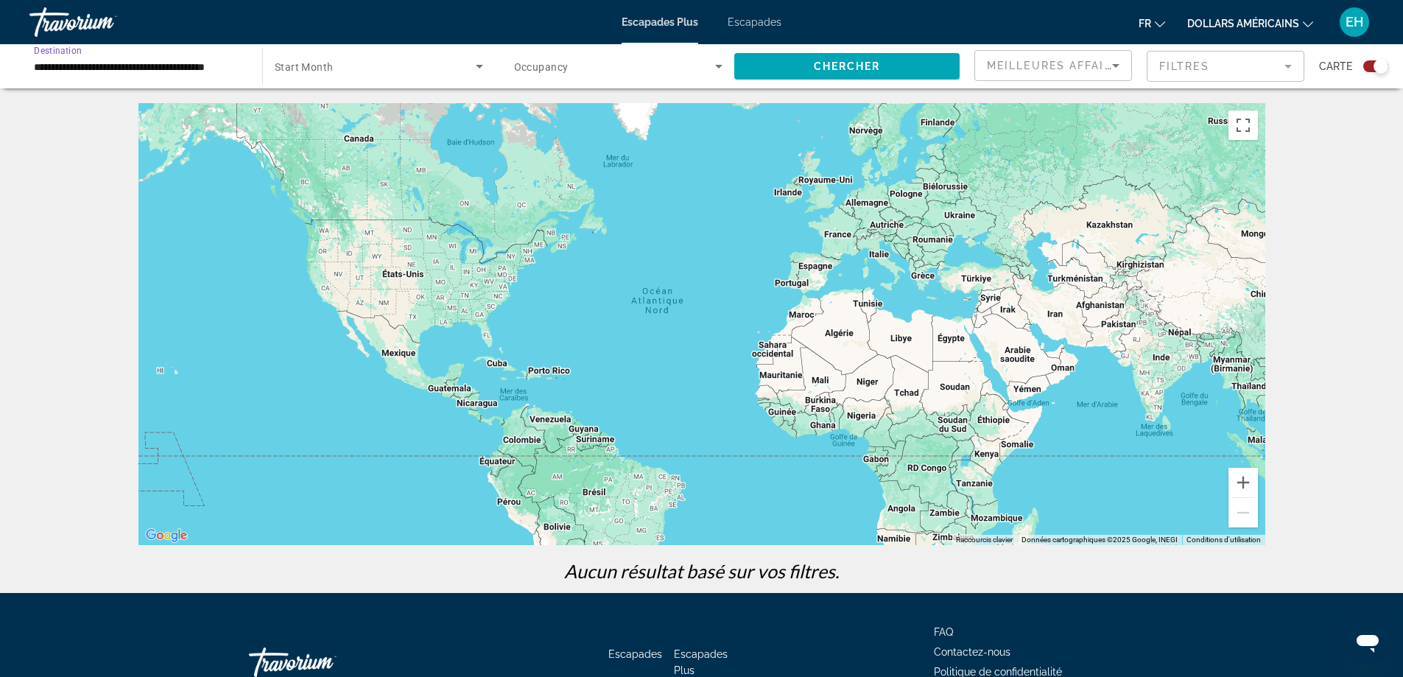
click at [375, 69] on span "Search widget" at bounding box center [375, 66] width 201 height 18
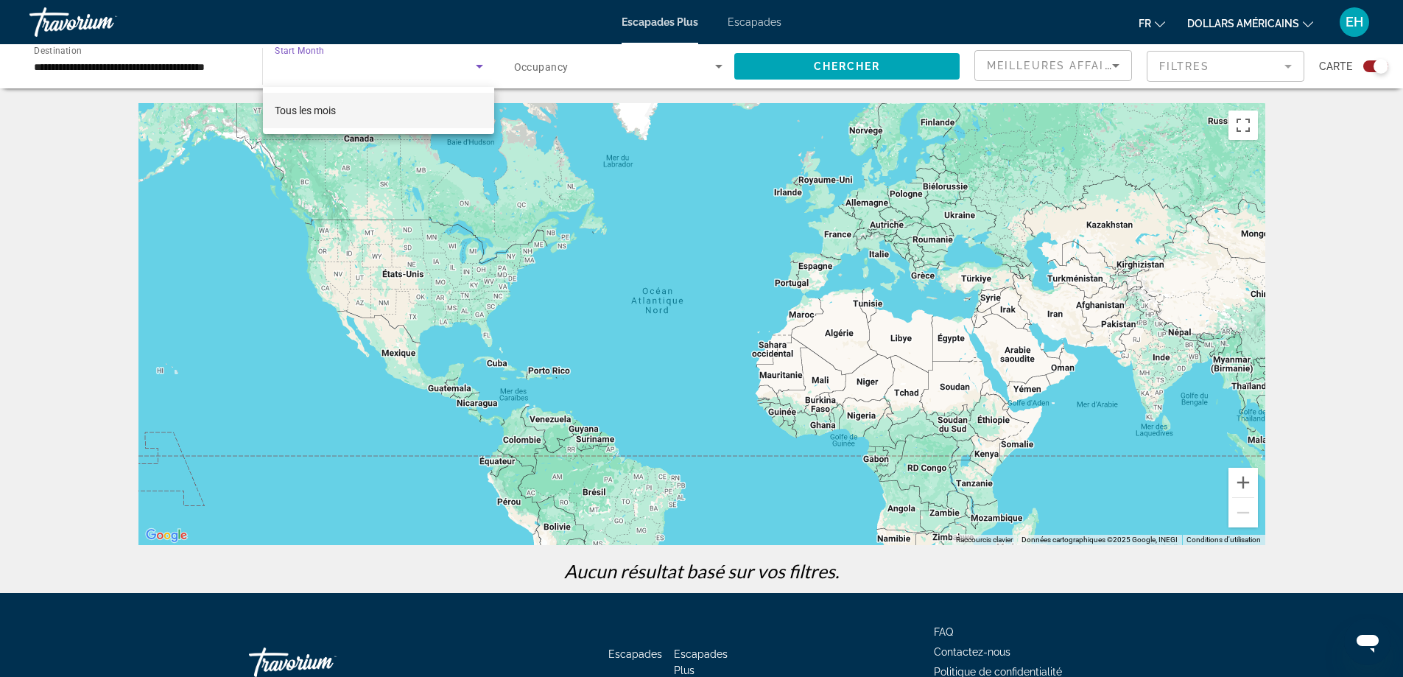
click at [479, 63] on div at bounding box center [701, 338] width 1403 height 677
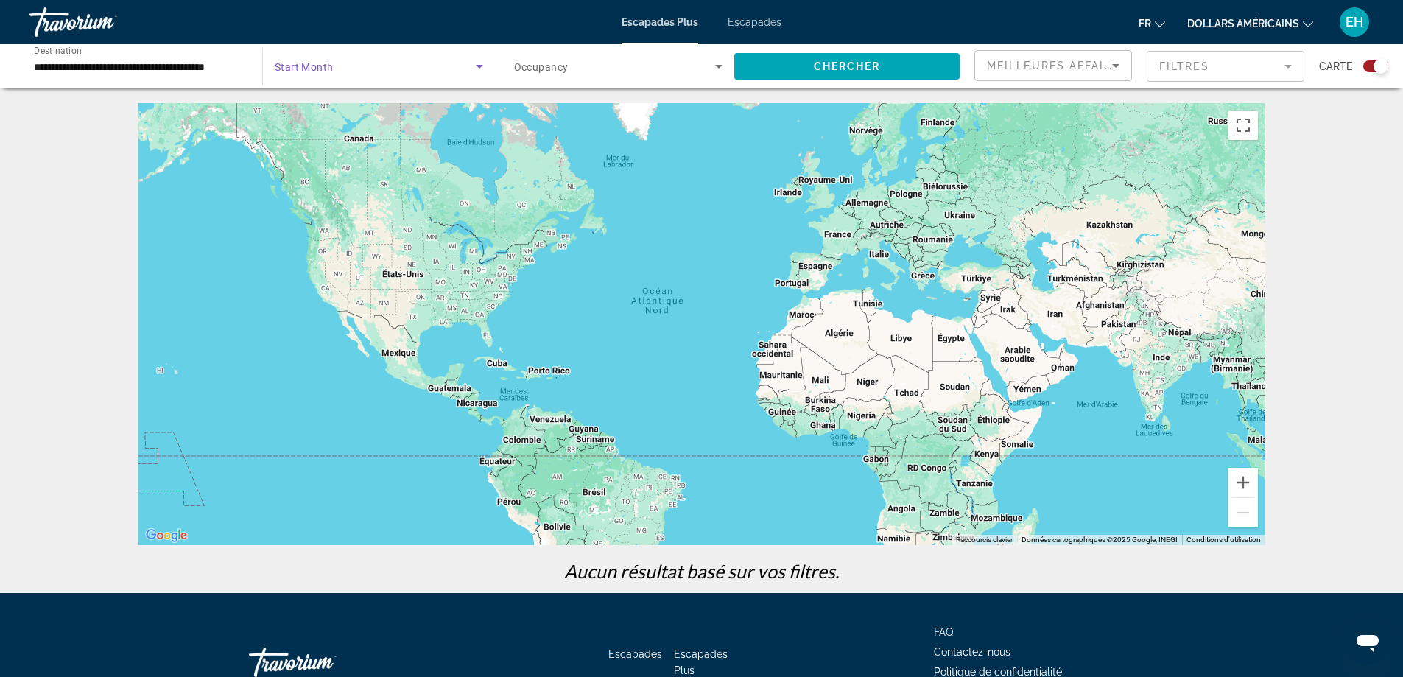
click at [479, 63] on icon "Search widget" at bounding box center [480, 66] width 18 height 18
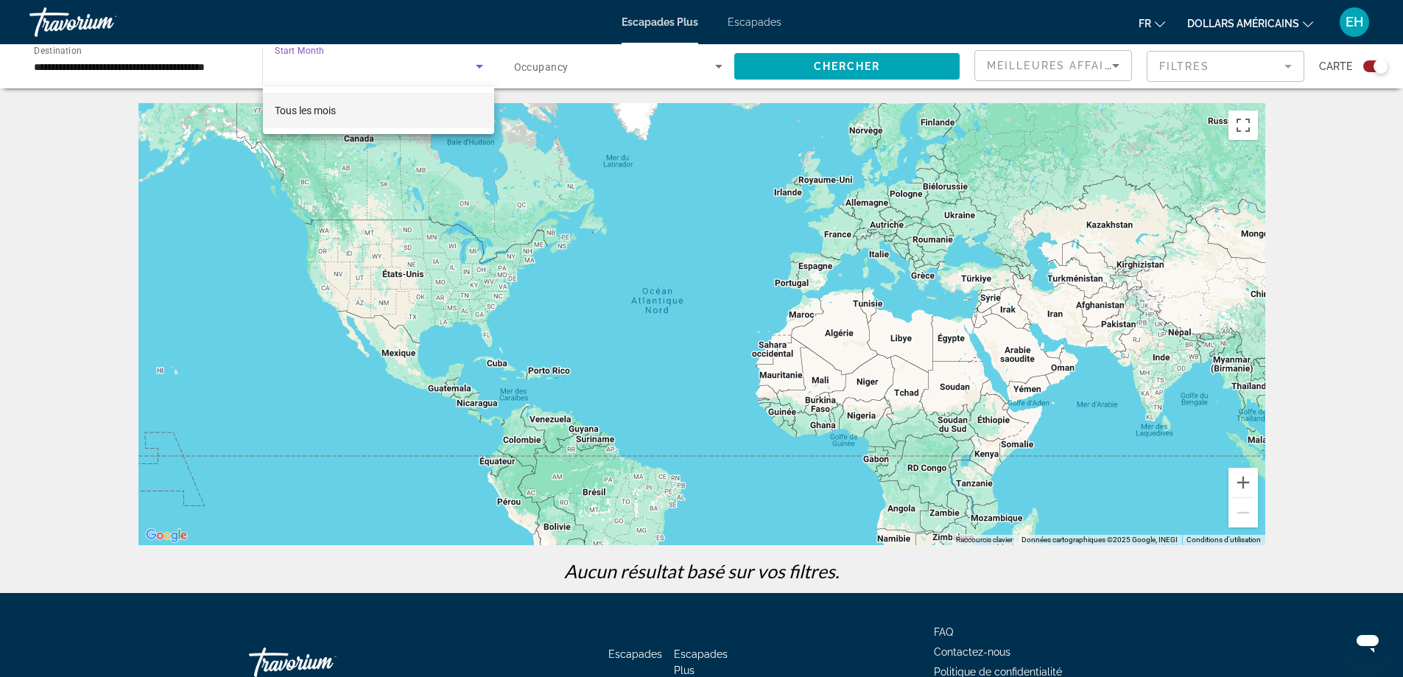
scroll to position [74, 0]
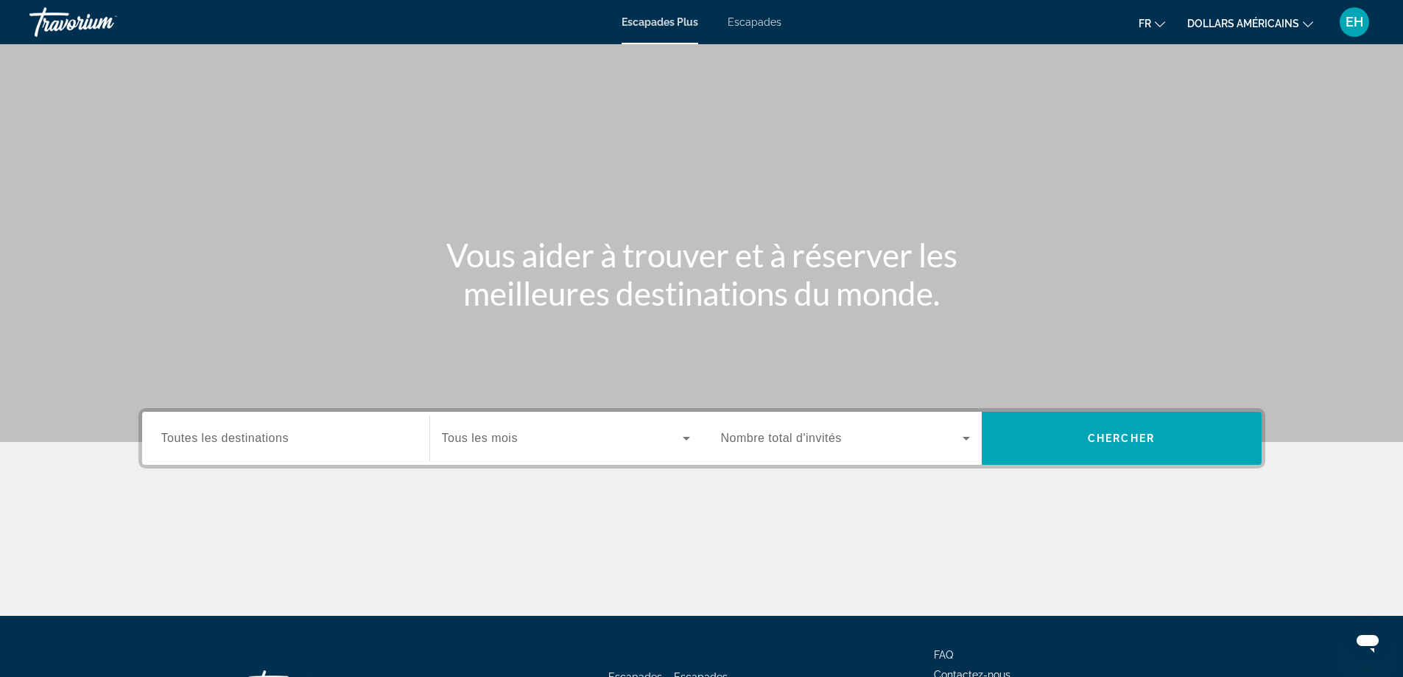
click at [390, 442] on input "Destination Toutes les destinations" at bounding box center [285, 439] width 249 height 18
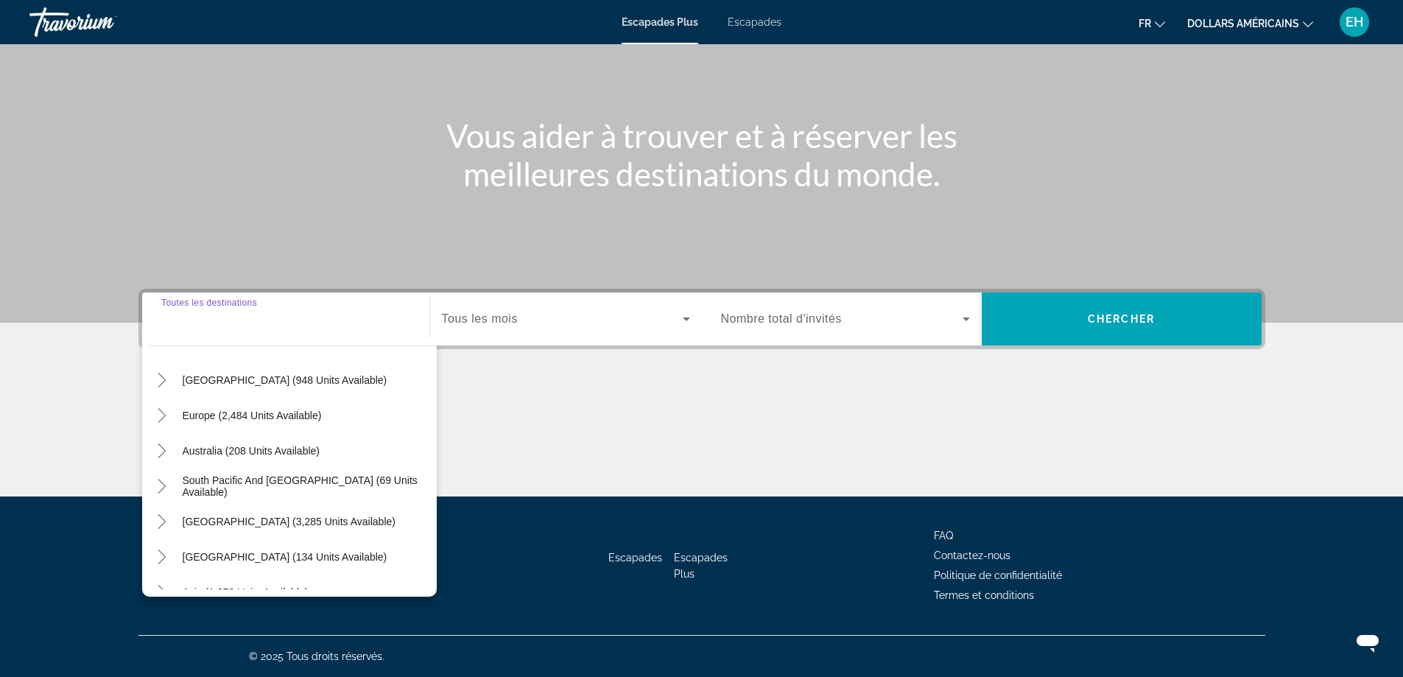
scroll to position [221, 0]
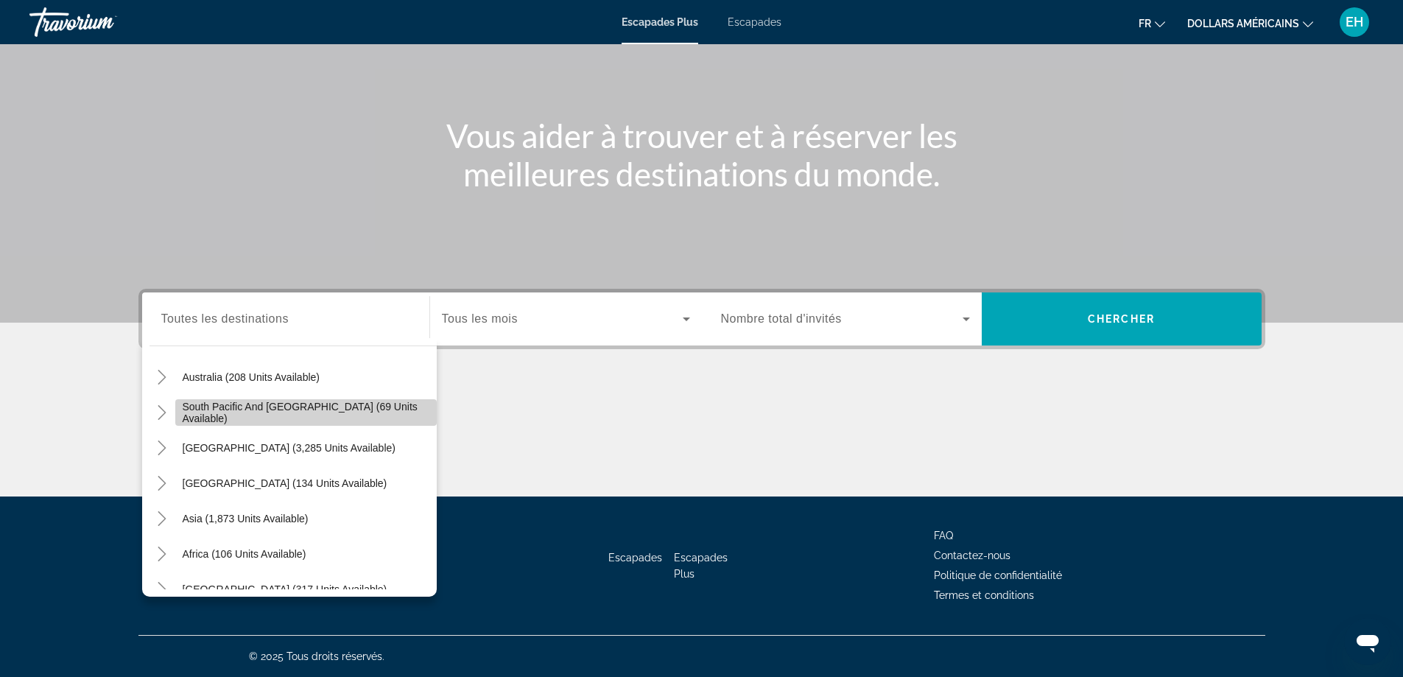
click at [360, 404] on span "Widget de recherche" at bounding box center [306, 412] width 262 height 35
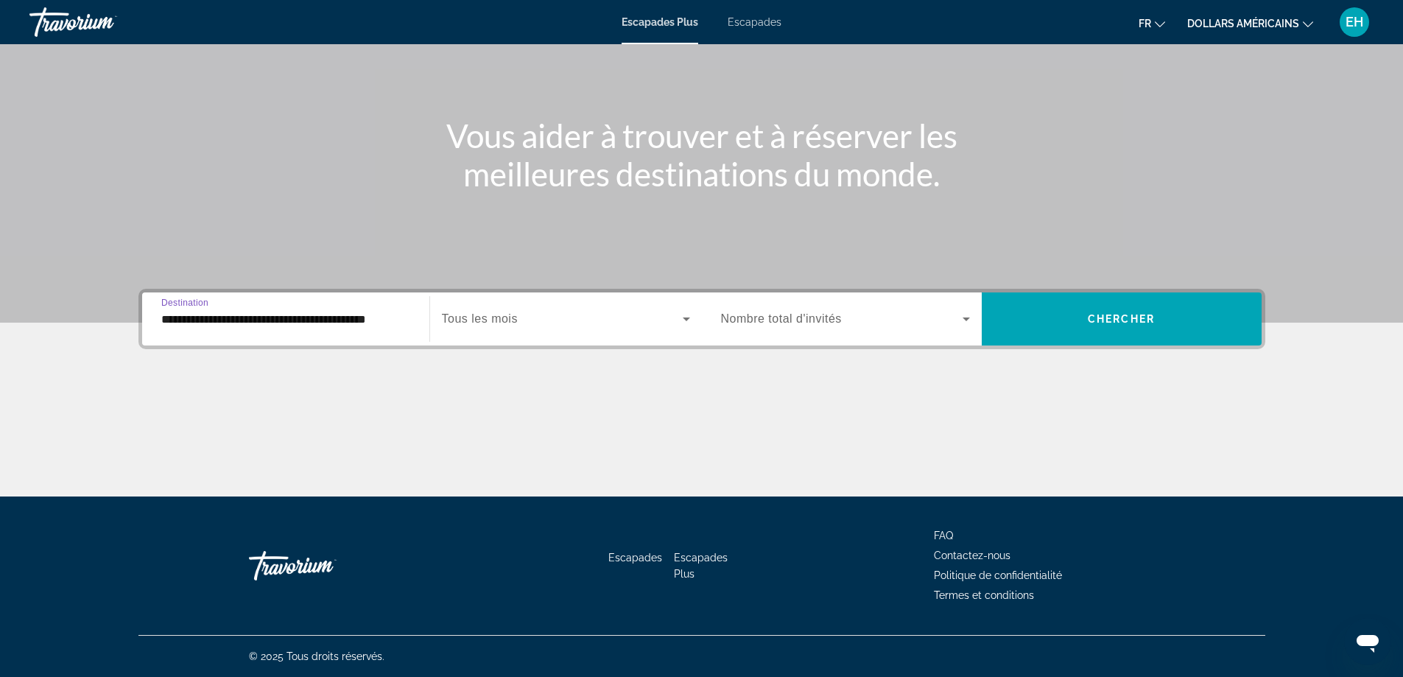
click at [353, 324] on input "**********" at bounding box center [285, 320] width 249 height 18
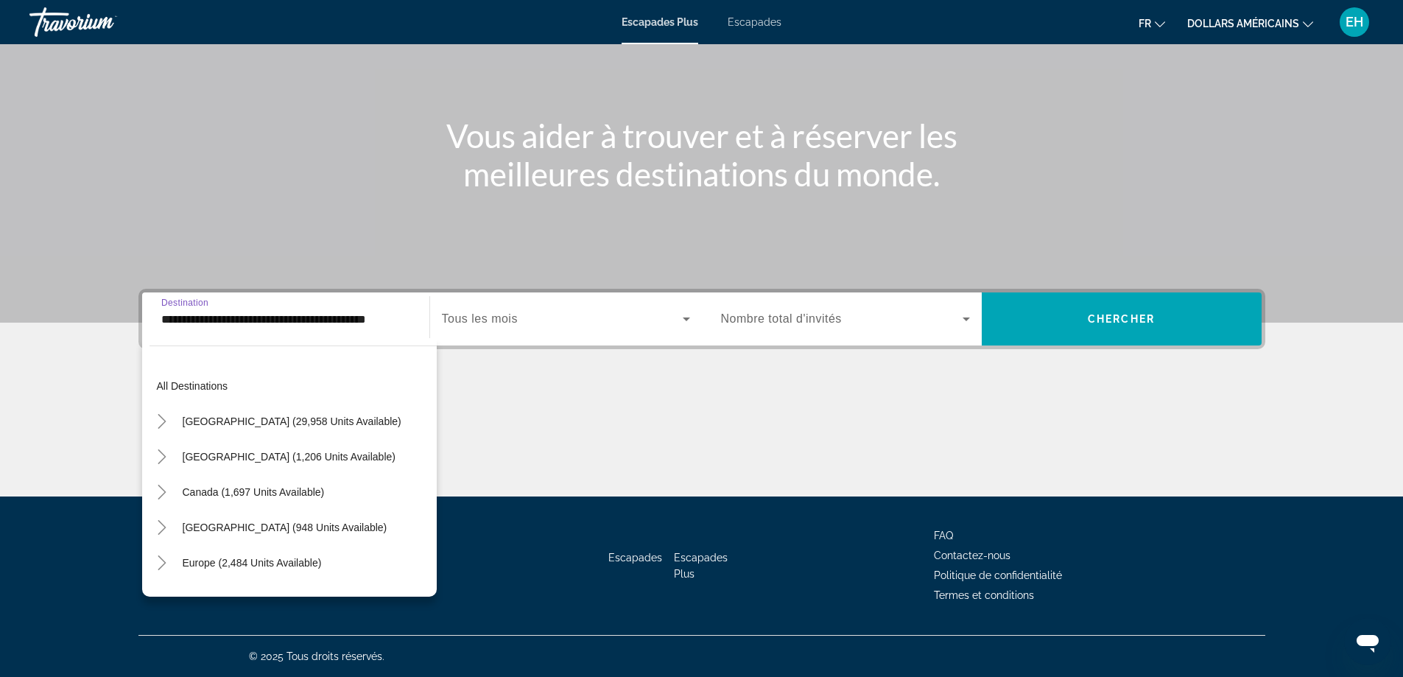
scroll to position [158, 0]
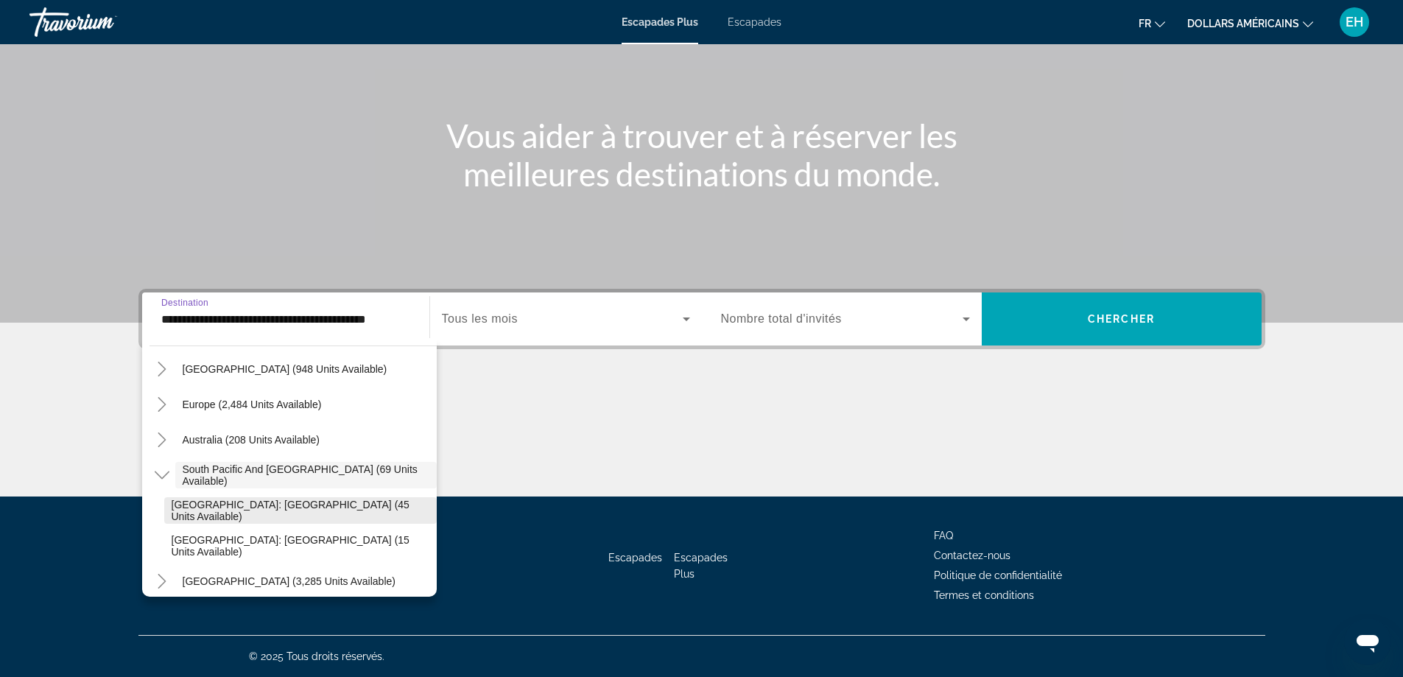
click at [294, 505] on span "[GEOGRAPHIC_DATA]: [GEOGRAPHIC_DATA] (45 units available)" at bounding box center [301, 511] width 258 height 24
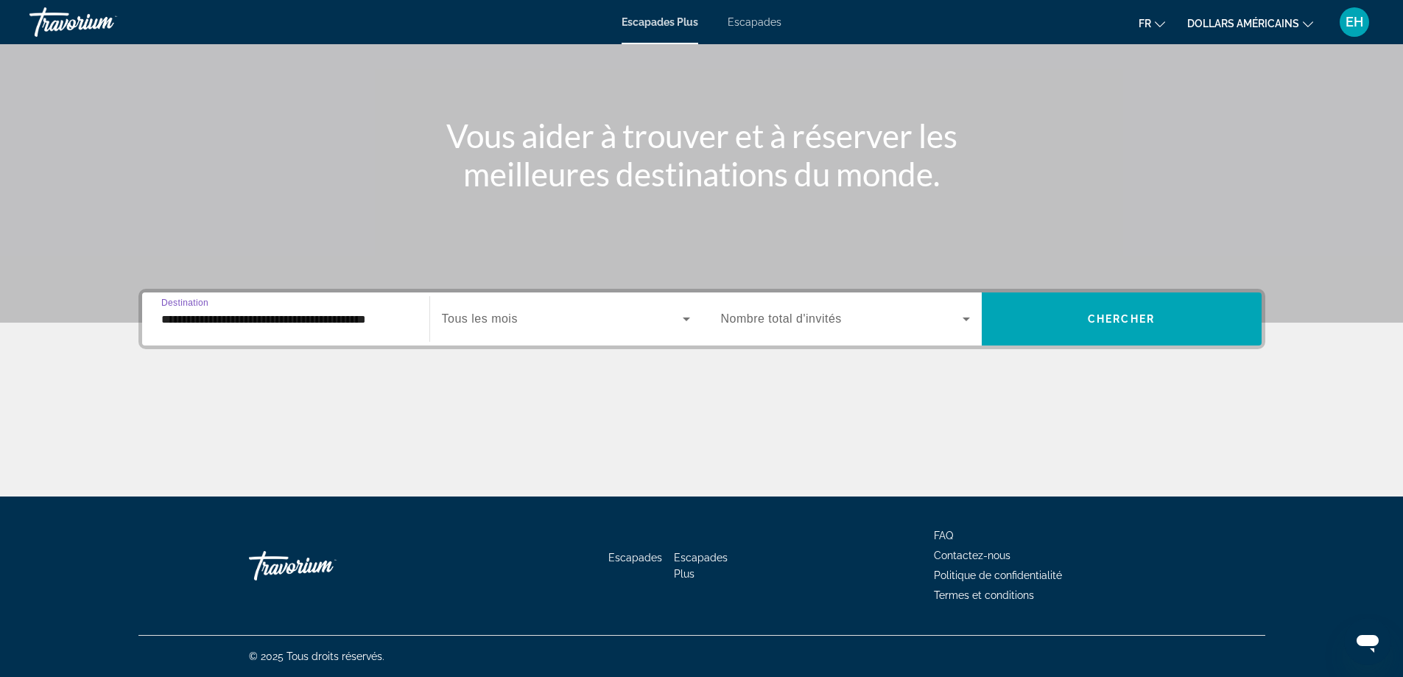
click at [352, 312] on input "**********" at bounding box center [285, 320] width 249 height 18
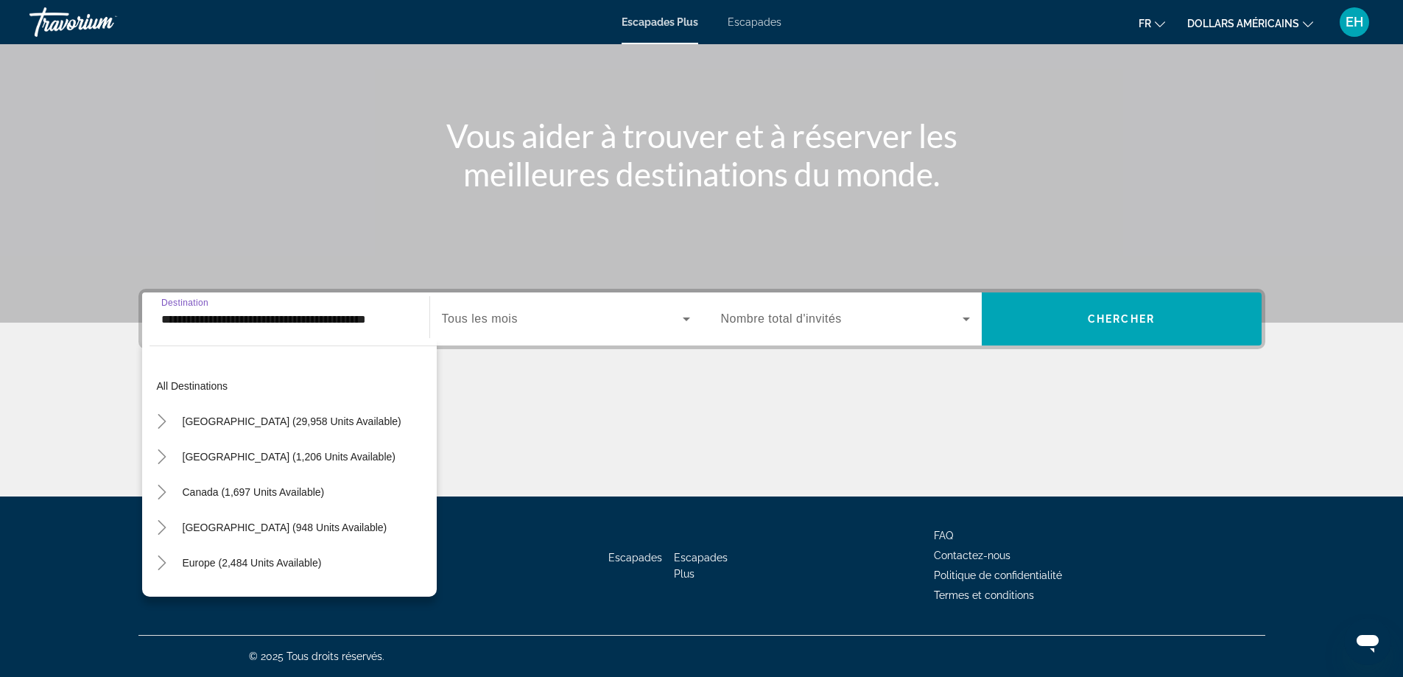
scroll to position [194, 0]
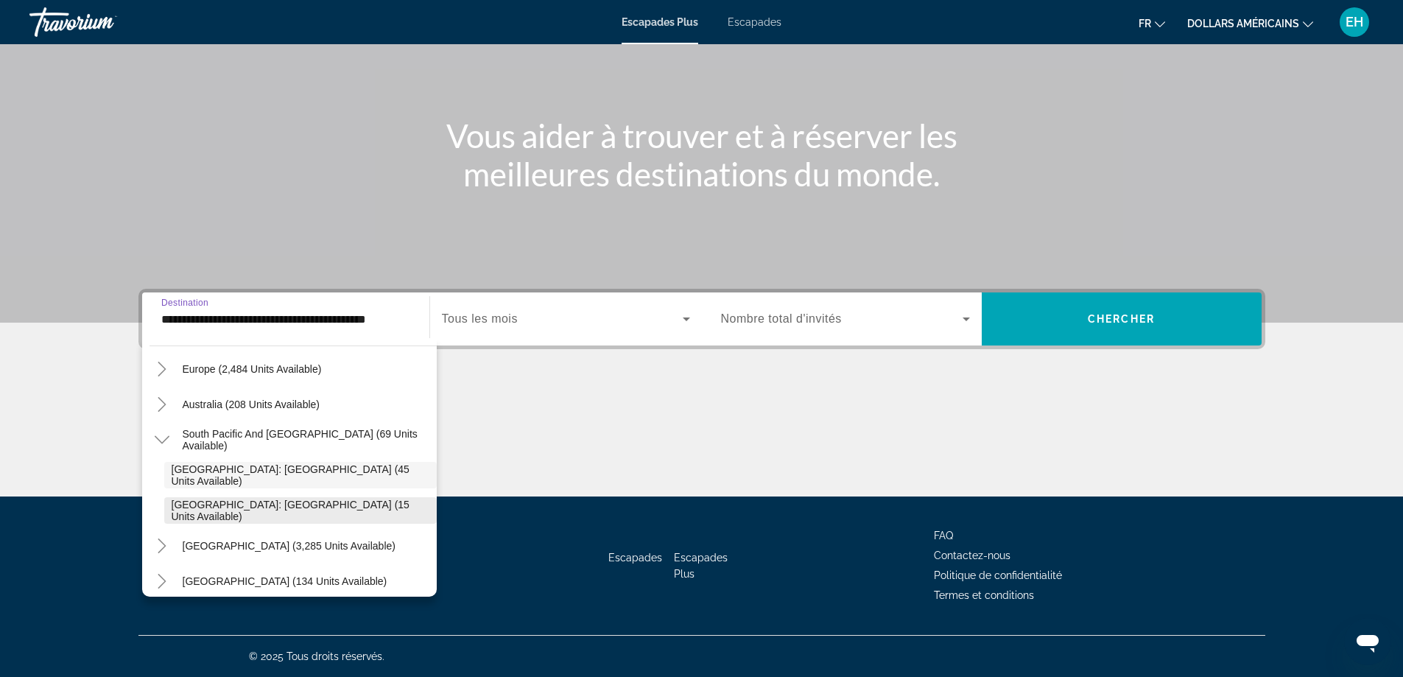
click at [276, 516] on span "[GEOGRAPHIC_DATA]: [GEOGRAPHIC_DATA] (15 units available)" at bounding box center [301, 511] width 258 height 24
type input "**********"
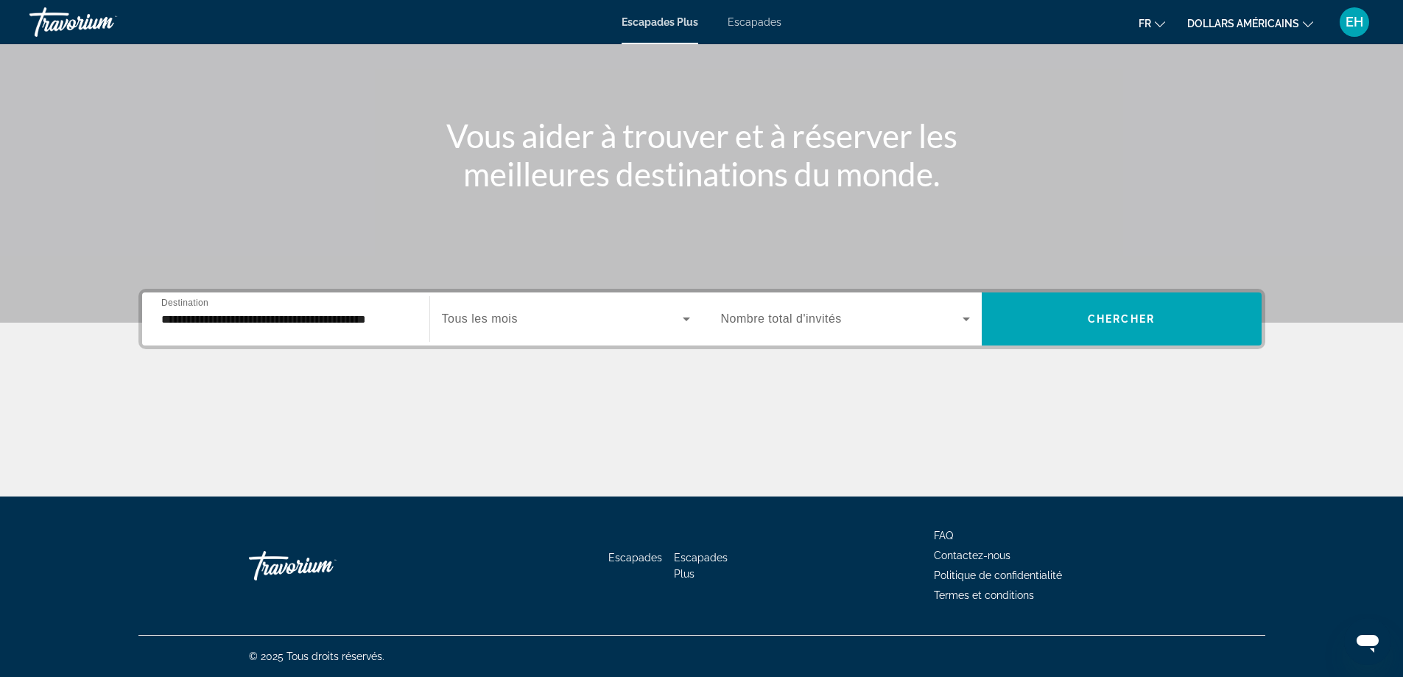
click at [555, 308] on div "Widget de recherche" at bounding box center [566, 318] width 248 height 41
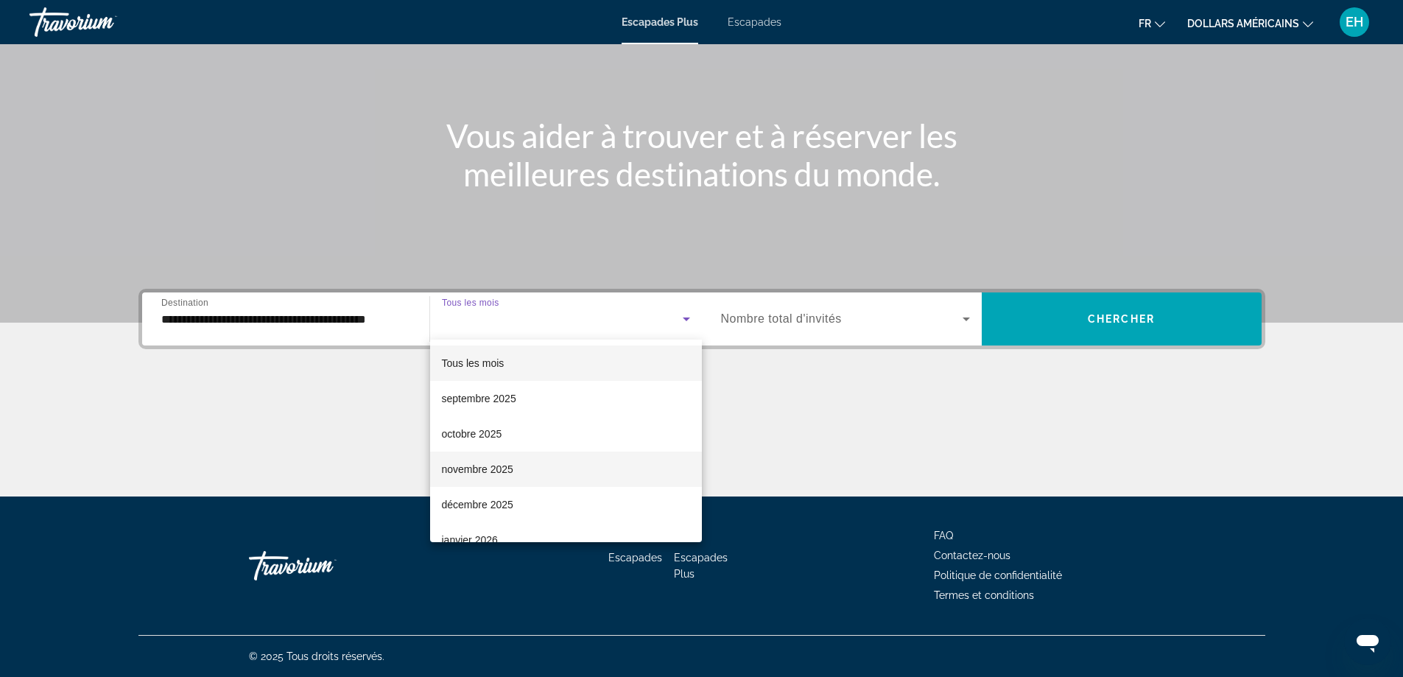
click at [505, 468] on font "novembre 2025" at bounding box center [477, 469] width 71 height 12
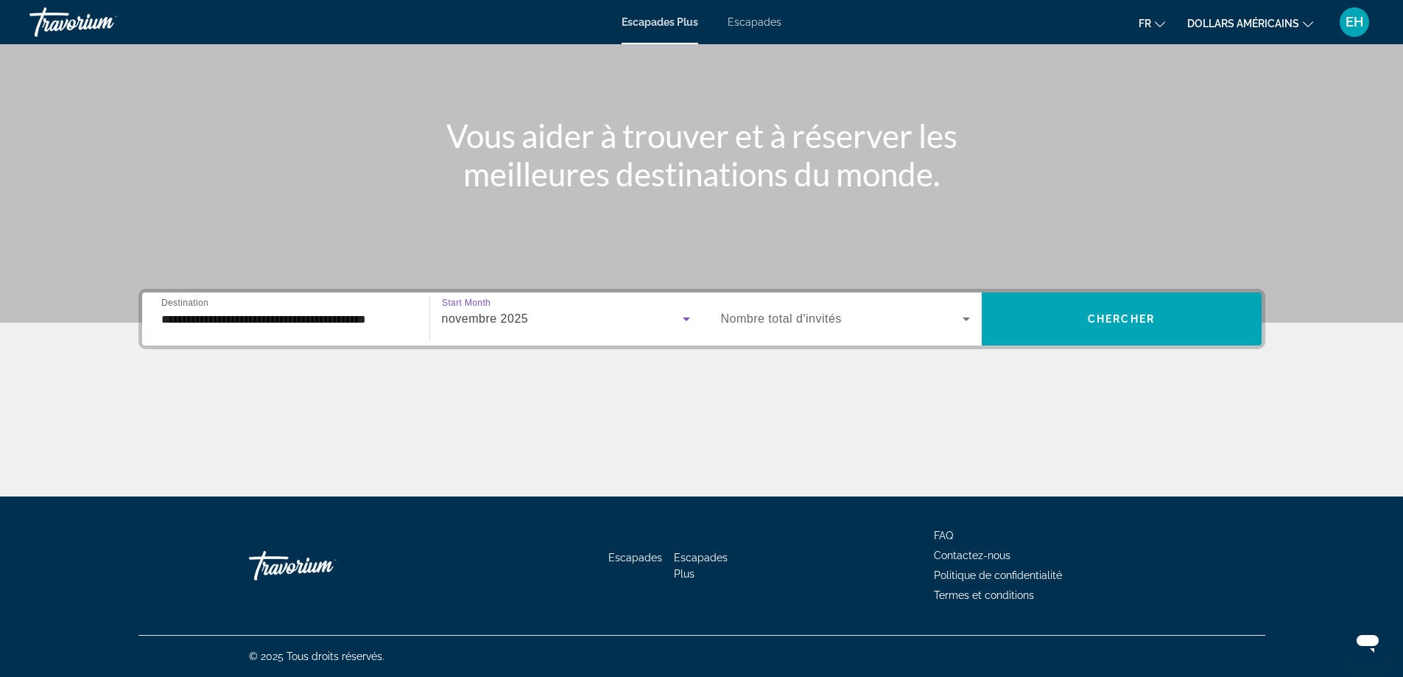
click at [766, 326] on span "Widget de recherche" at bounding box center [842, 319] width 242 height 18
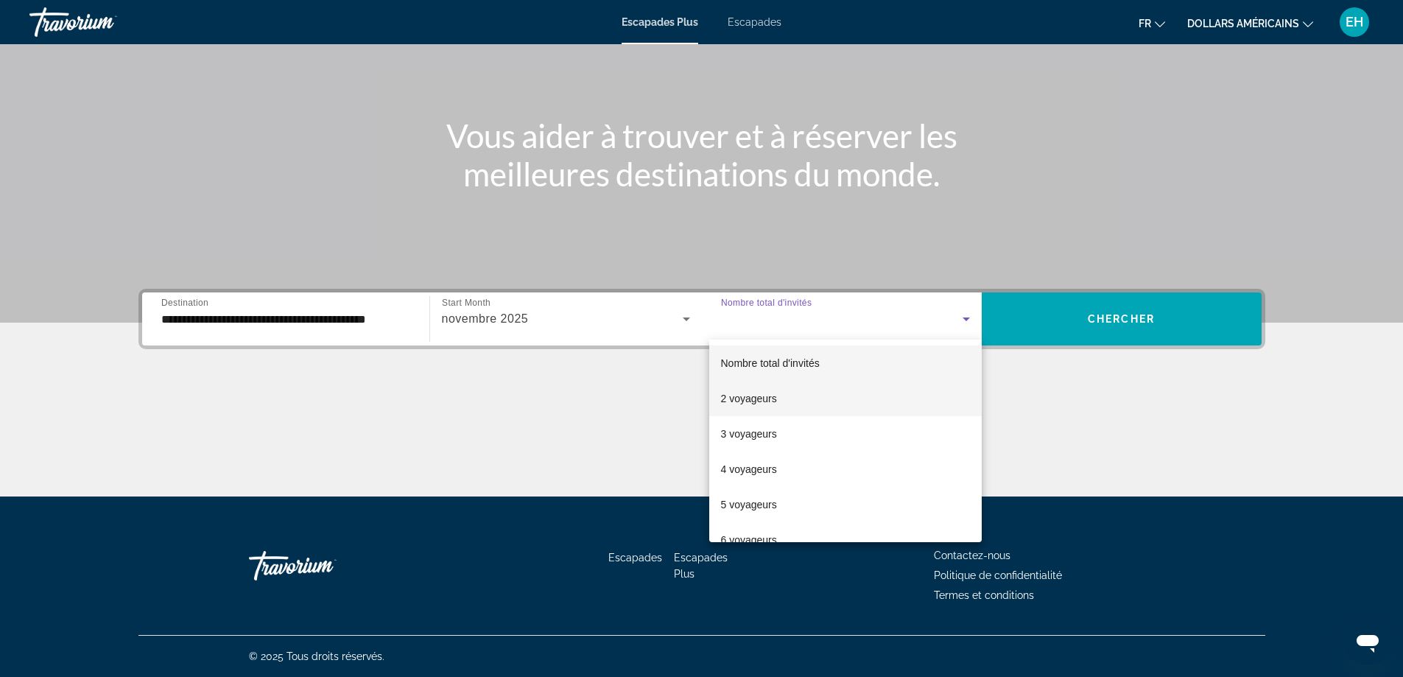
click at [749, 397] on font "2 voyageurs" at bounding box center [749, 399] width 56 height 12
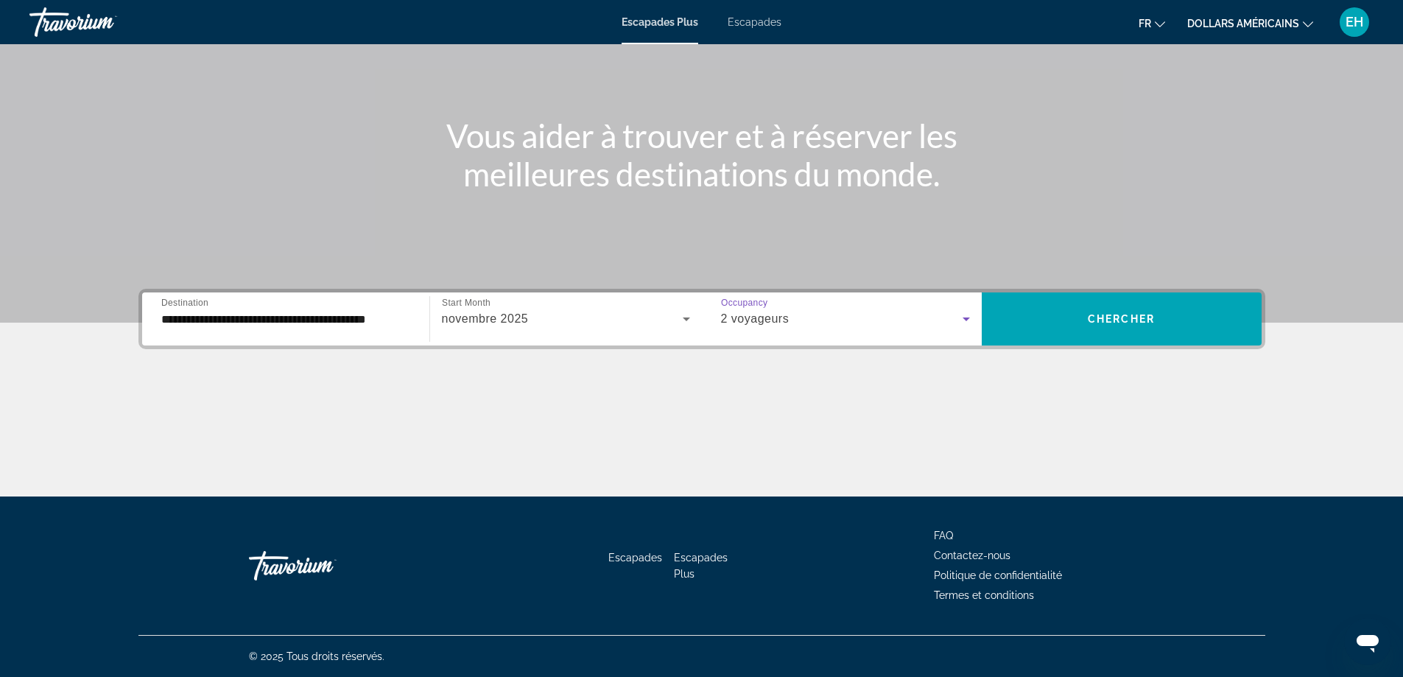
click at [964, 313] on icon "Widget de recherche" at bounding box center [967, 319] width 18 height 18
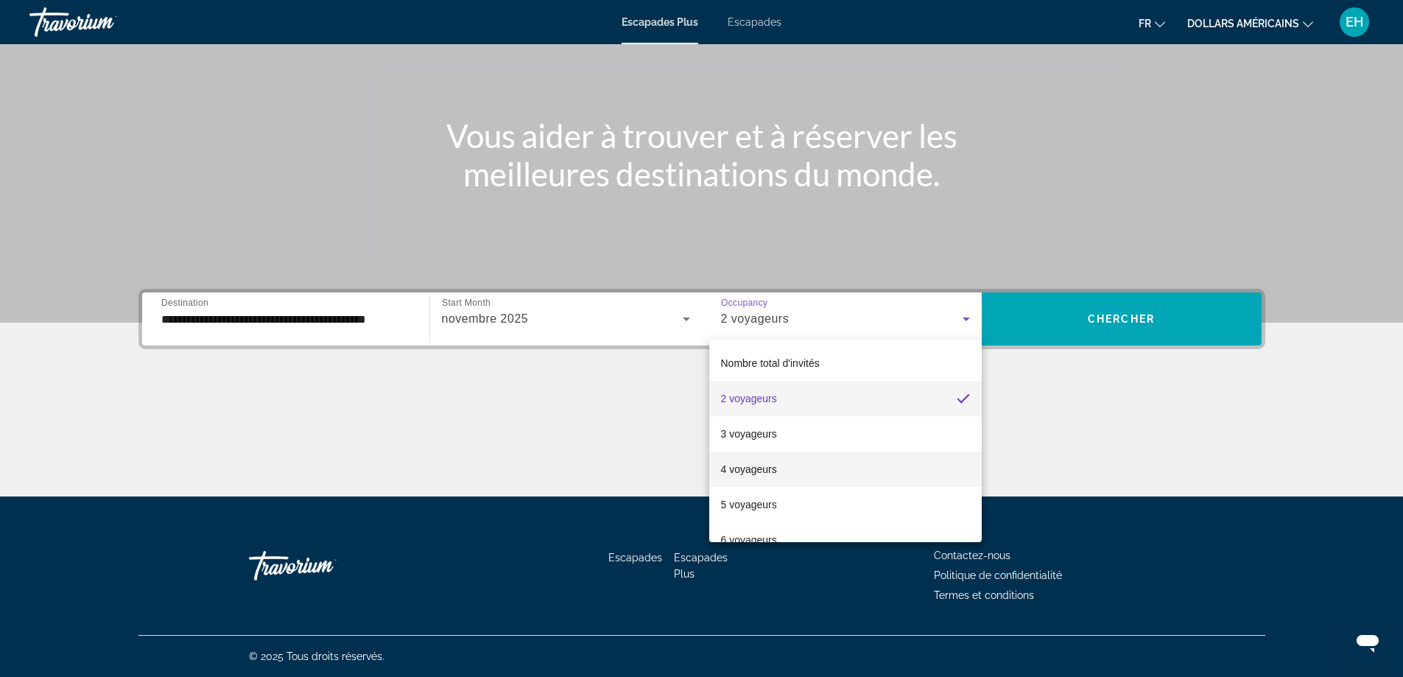
scroll to position [74, 0]
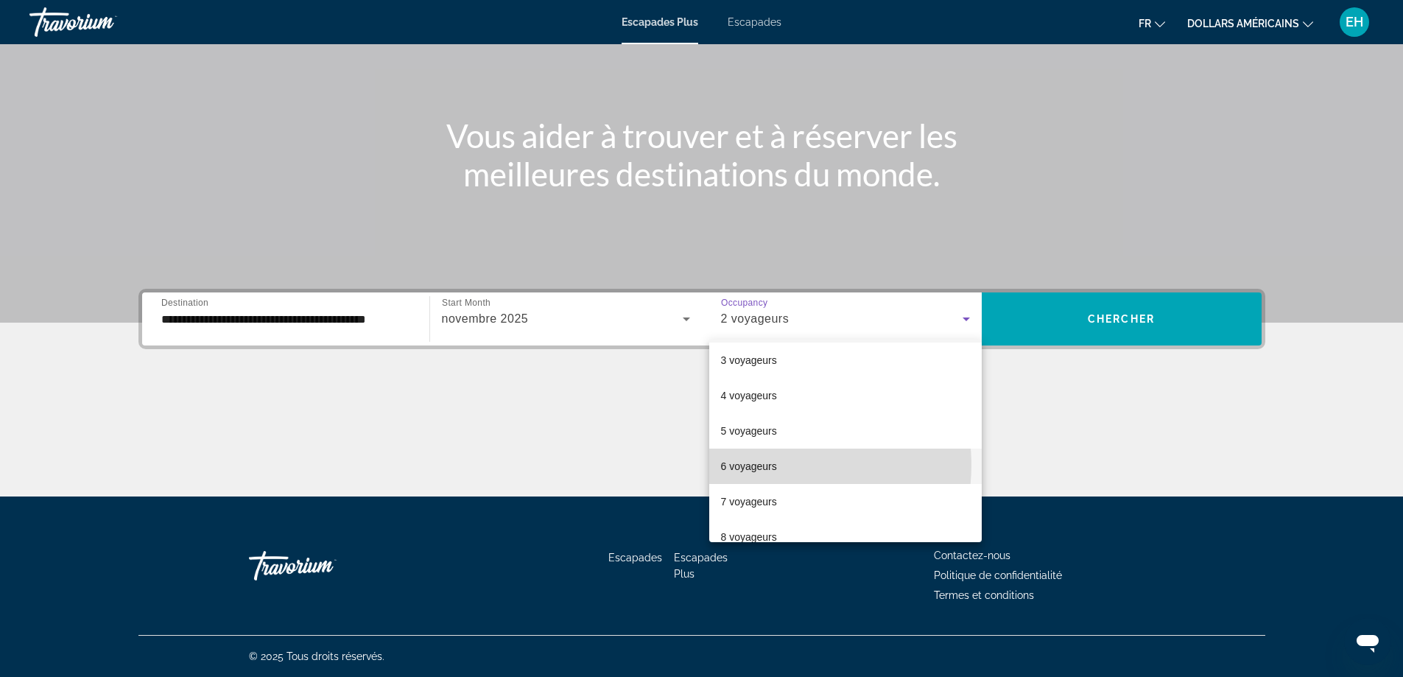
click at [779, 465] on mat-option "6 voyageurs" at bounding box center [845, 466] width 273 height 35
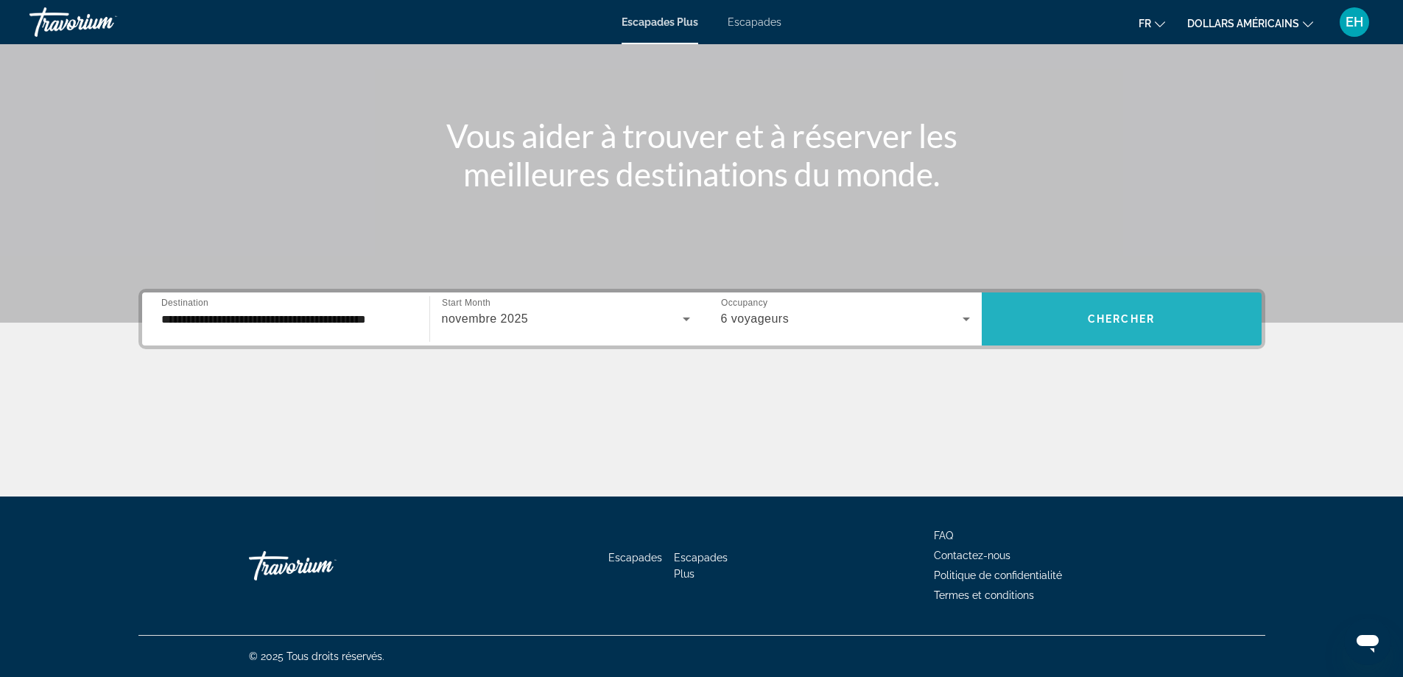
click at [1154, 316] on span "Chercher" at bounding box center [1121, 319] width 67 height 12
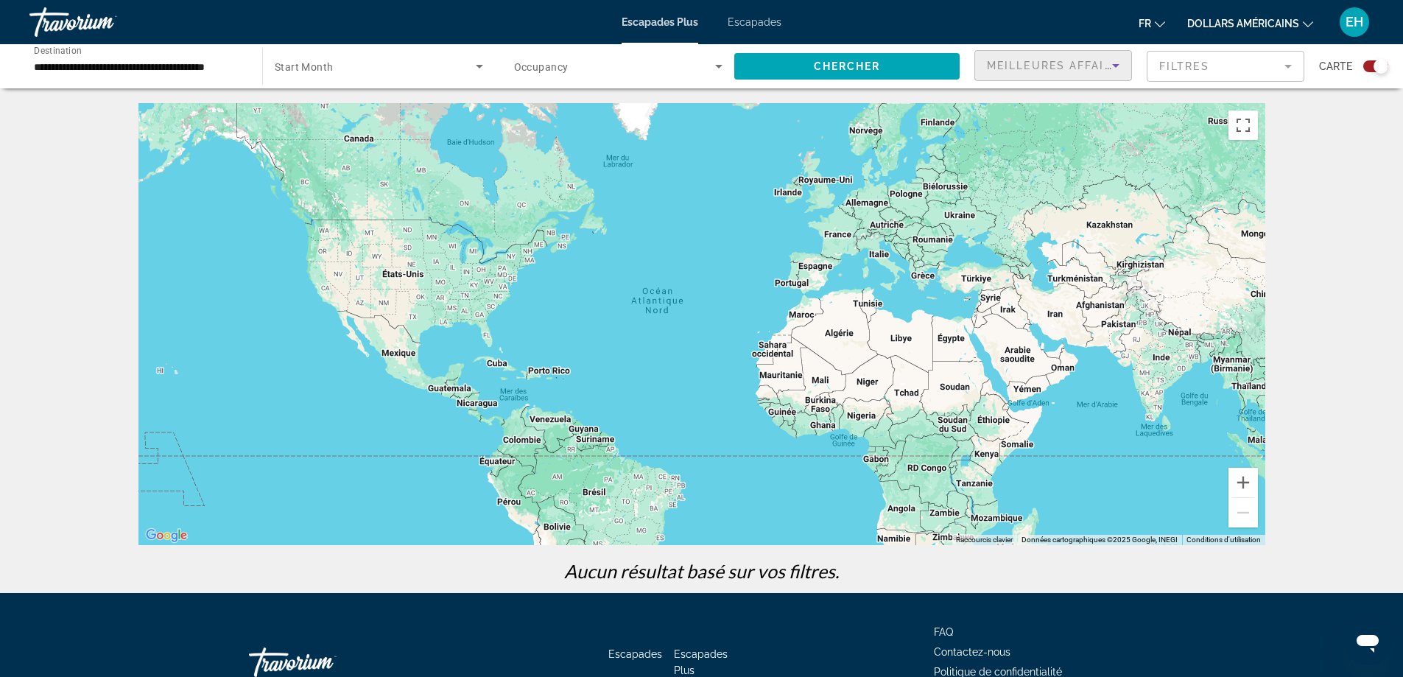
click at [1117, 66] on icon "Sort by" at bounding box center [1115, 66] width 7 height 4
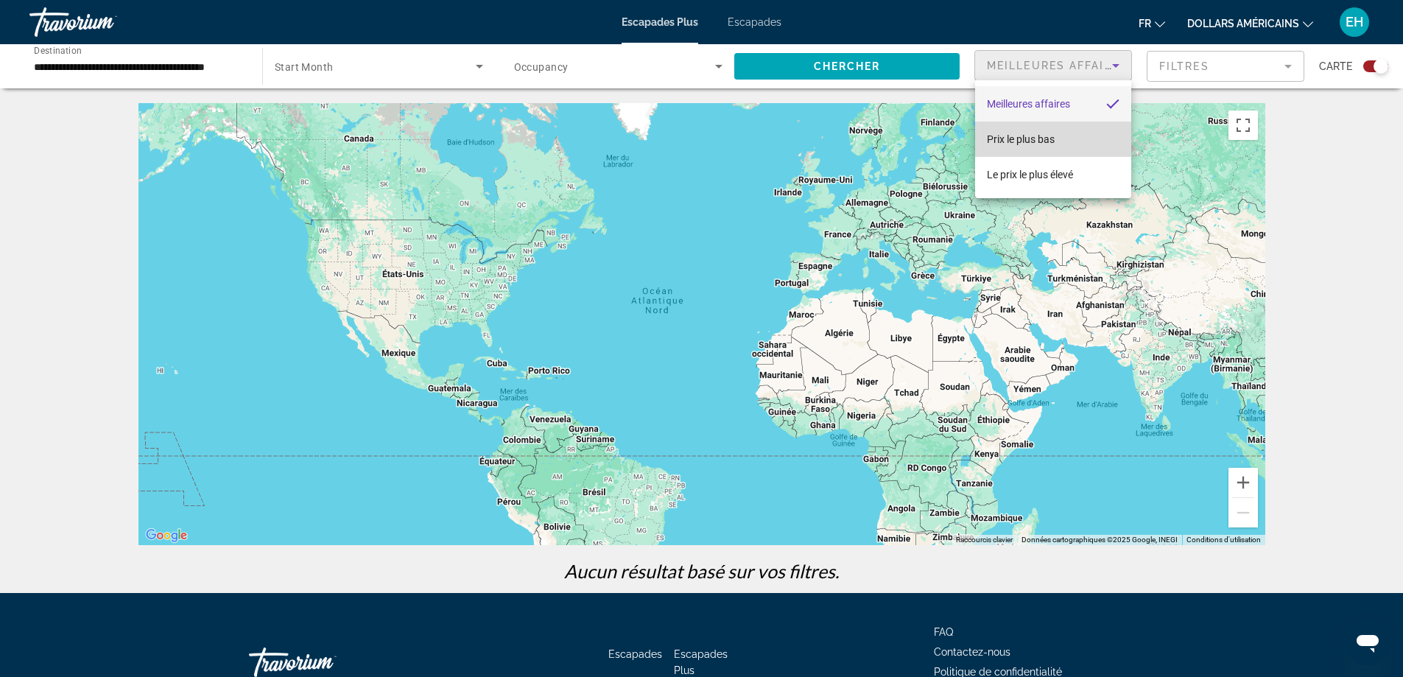
click at [1069, 134] on mat-option "Prix ​​le plus bas" at bounding box center [1053, 139] width 156 height 35
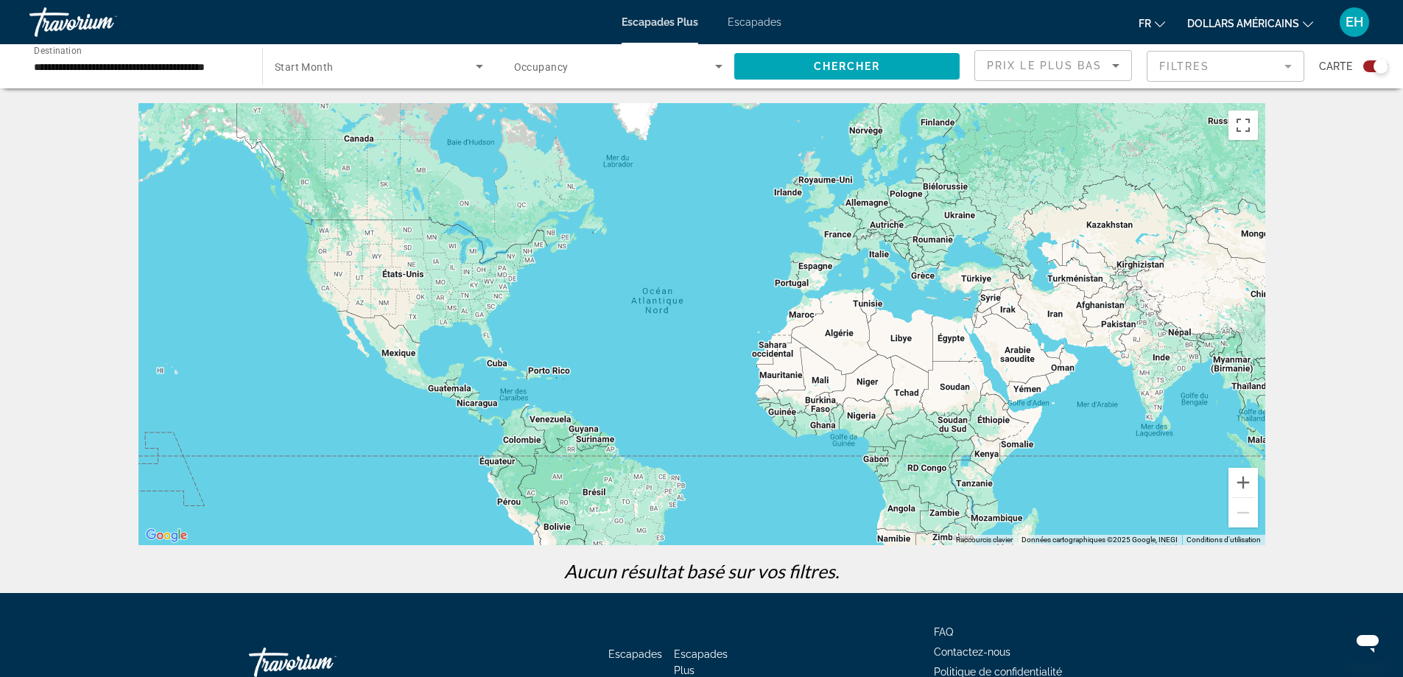
click at [1284, 65] on mat-form-field "Filtres" at bounding box center [1226, 66] width 158 height 31
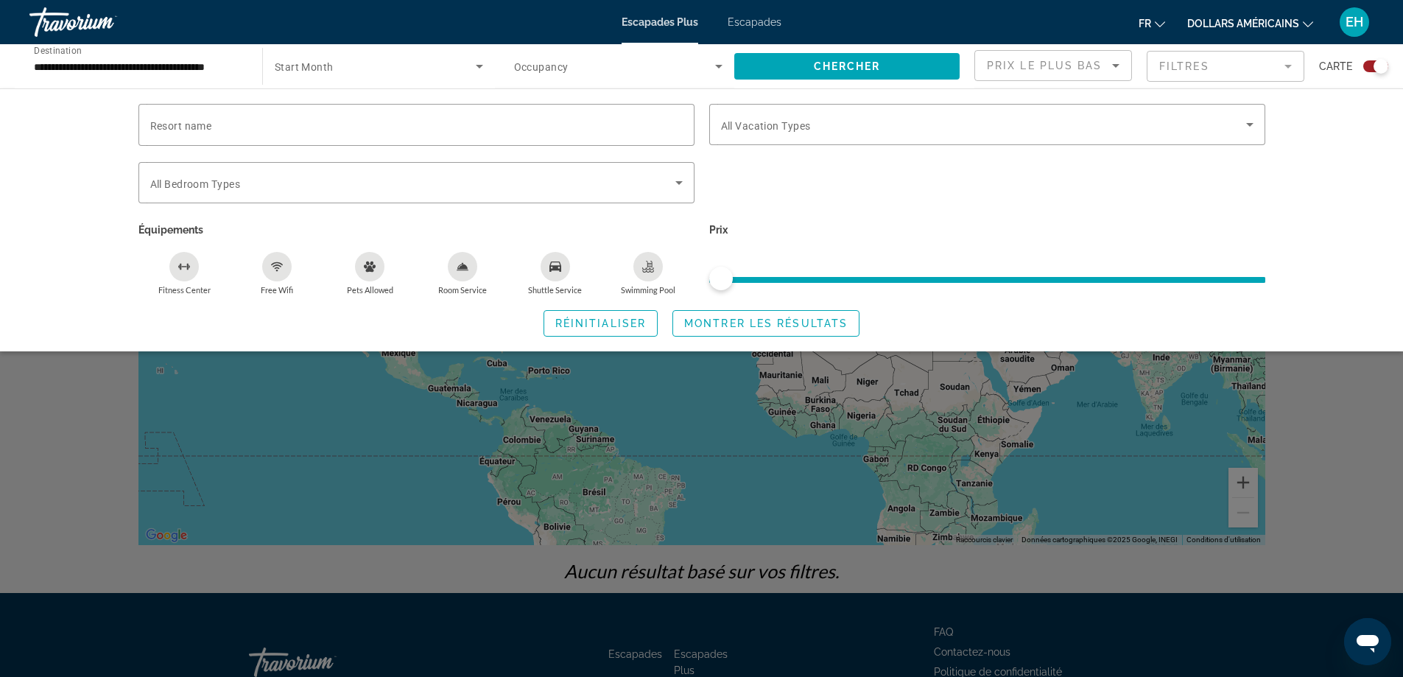
click at [1315, 162] on div "Resort name Vacation Types All Vacation Types Bedroom Types All Bedroom Types É…" at bounding box center [701, 219] width 1403 height 263
click at [759, 138] on div "Search widget" at bounding box center [987, 124] width 533 height 41
click at [961, 197] on div "Search widget" at bounding box center [987, 190] width 571 height 57
click at [708, 320] on span "Montrer les résultats" at bounding box center [766, 324] width 164 height 12
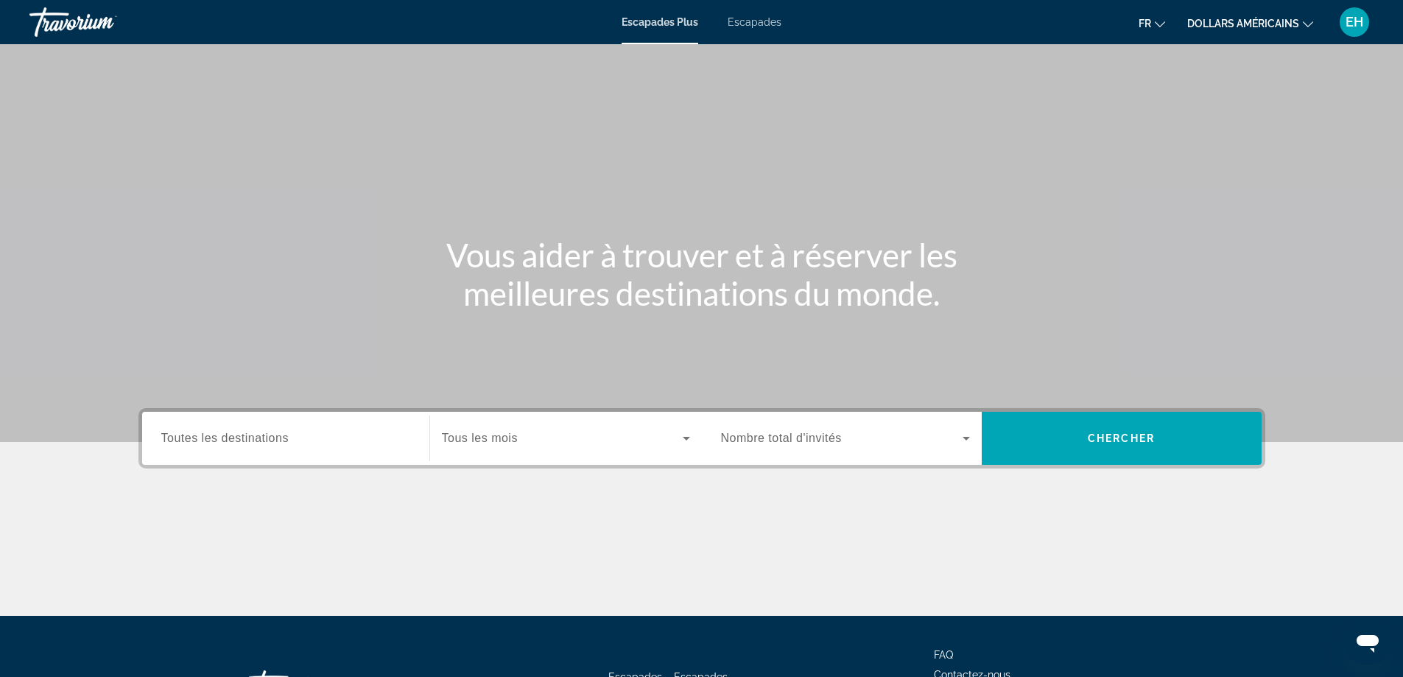
click at [242, 432] on span "Toutes les destinations" at bounding box center [224, 438] width 127 height 13
click at [242, 432] on input "Destination Toutes les destinations" at bounding box center [285, 439] width 249 height 18
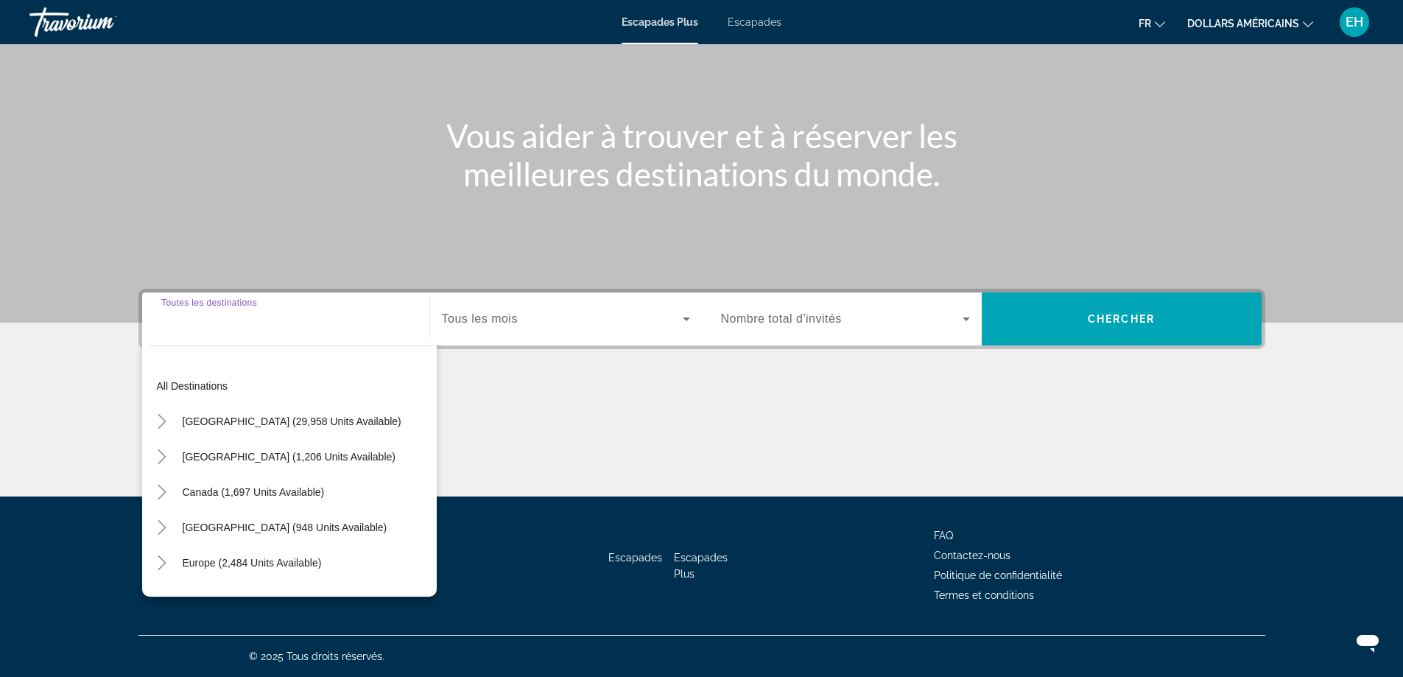
click at [539, 454] on div "Contenu principal" at bounding box center [701, 441] width 1127 height 110
